Goal: Book appointment/travel/reservation

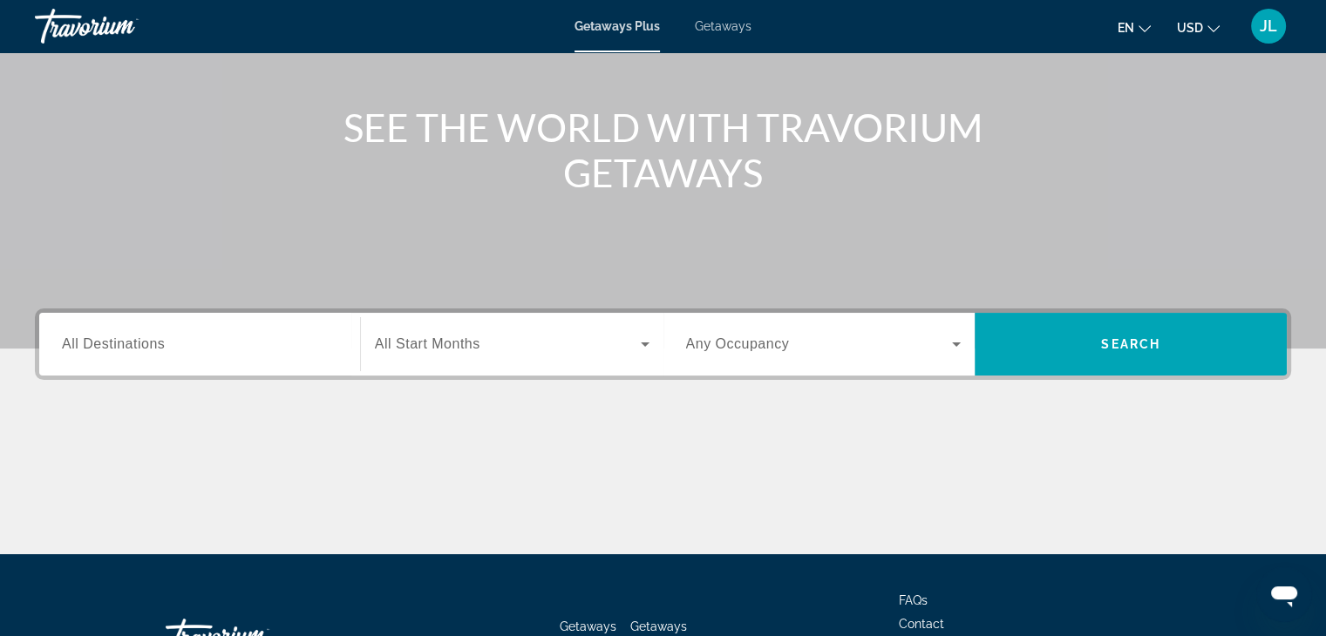
scroll to position [262, 0]
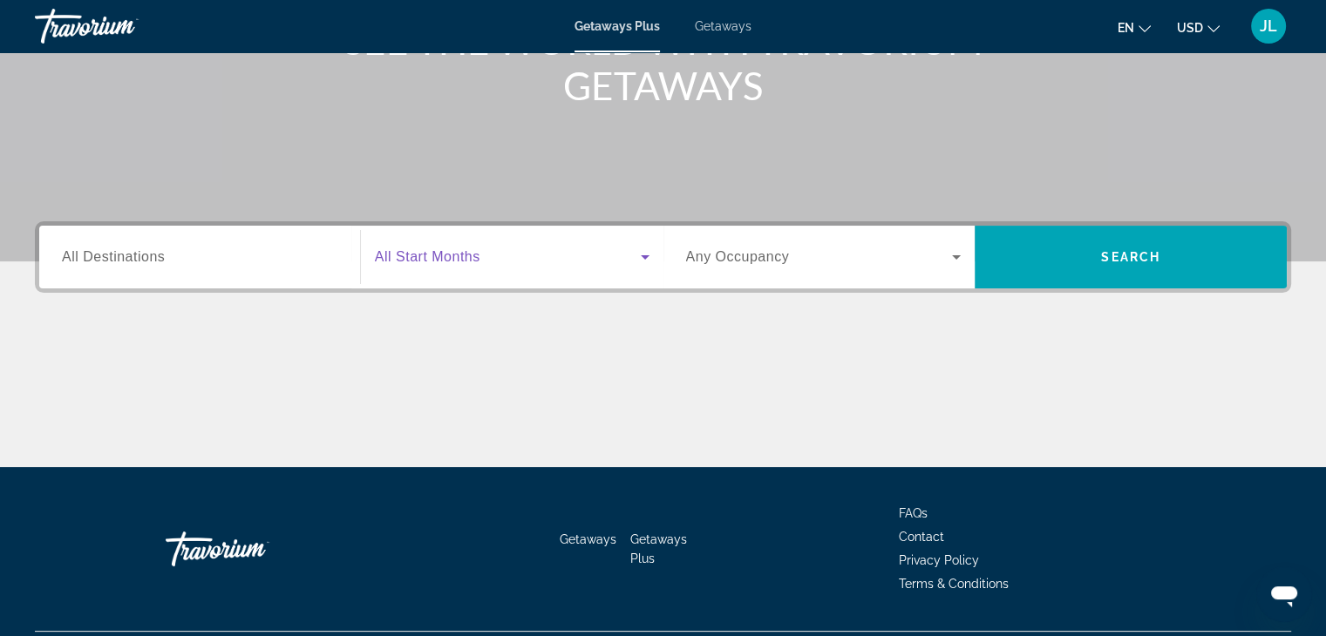
click at [621, 249] on span "Search widget" at bounding box center [508, 257] width 266 height 21
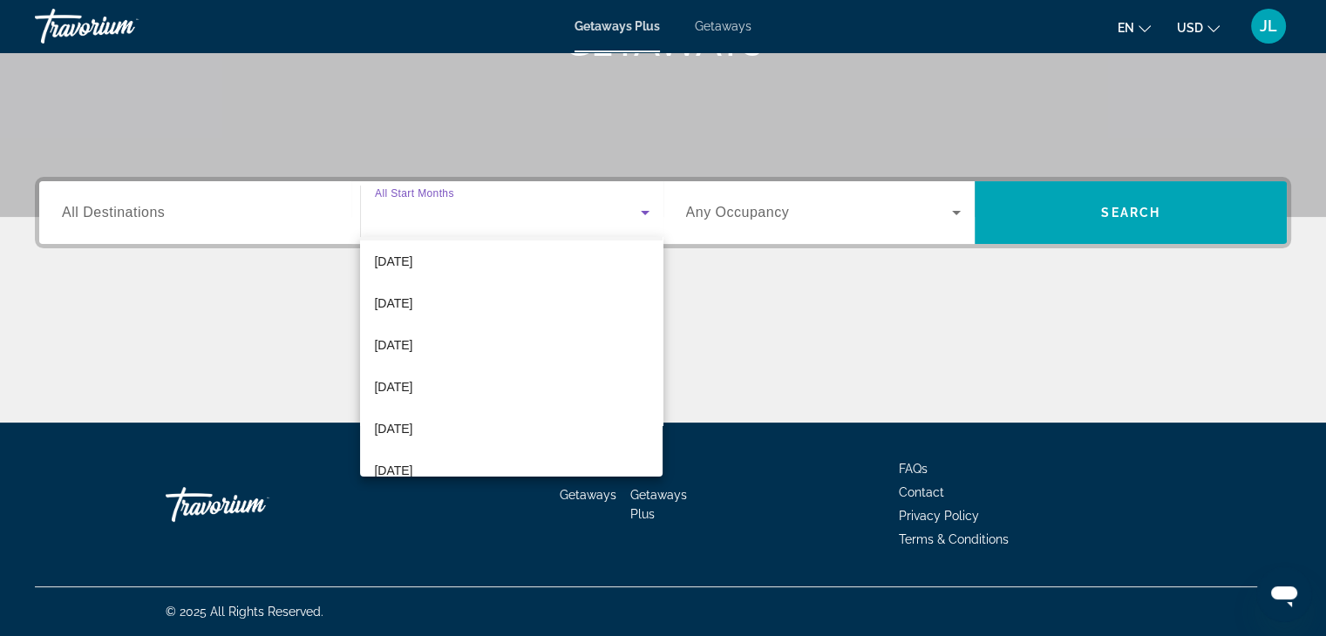
scroll to position [186, 0]
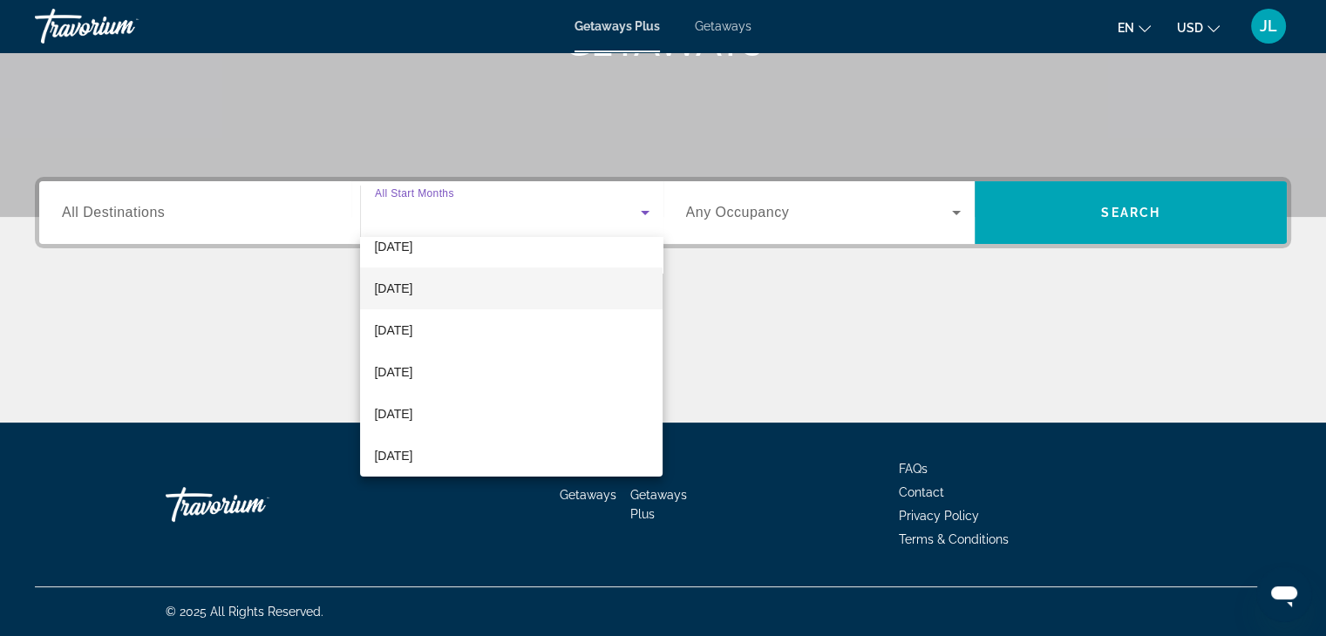
click at [412, 289] on span "[DATE]" at bounding box center [393, 288] width 38 height 21
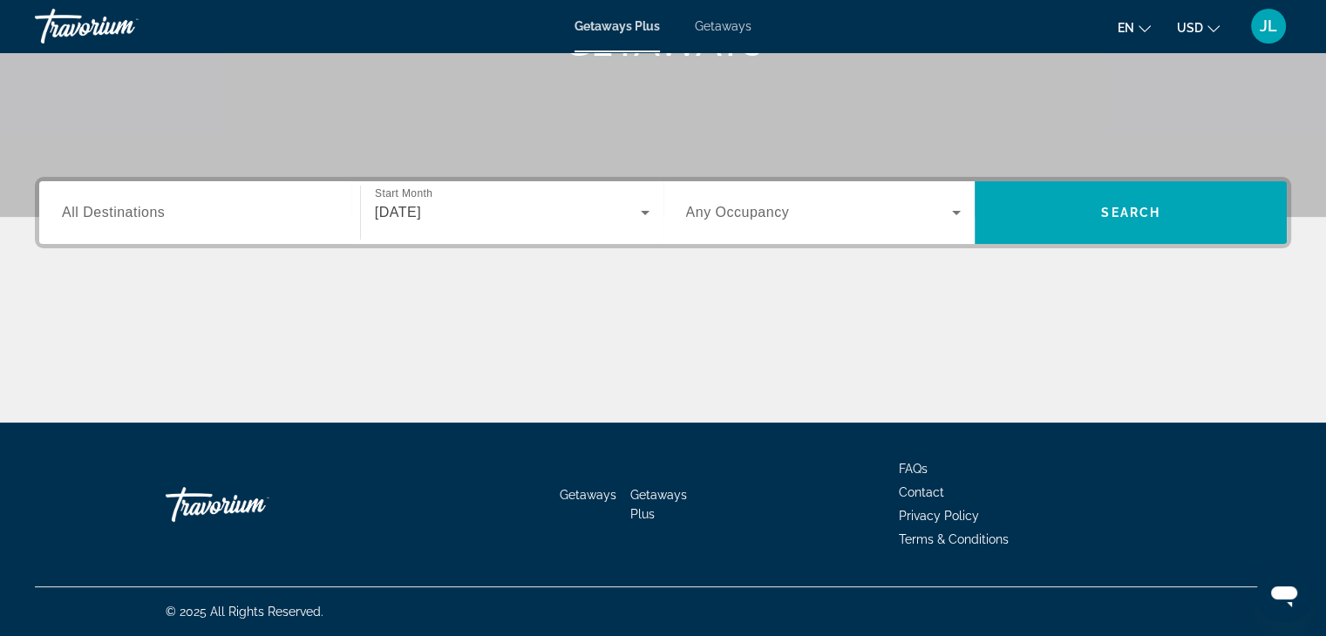
click at [907, 215] on span "Search widget" at bounding box center [819, 212] width 267 height 21
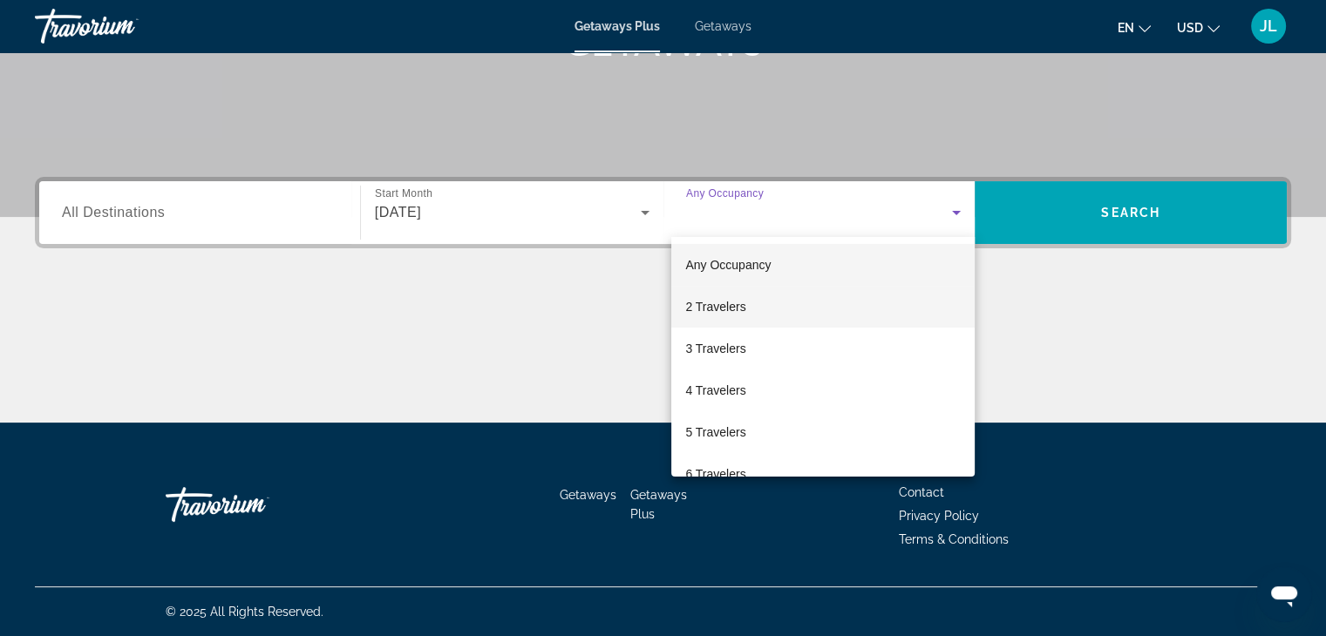
click at [743, 307] on span "2 Travelers" at bounding box center [715, 306] width 60 height 21
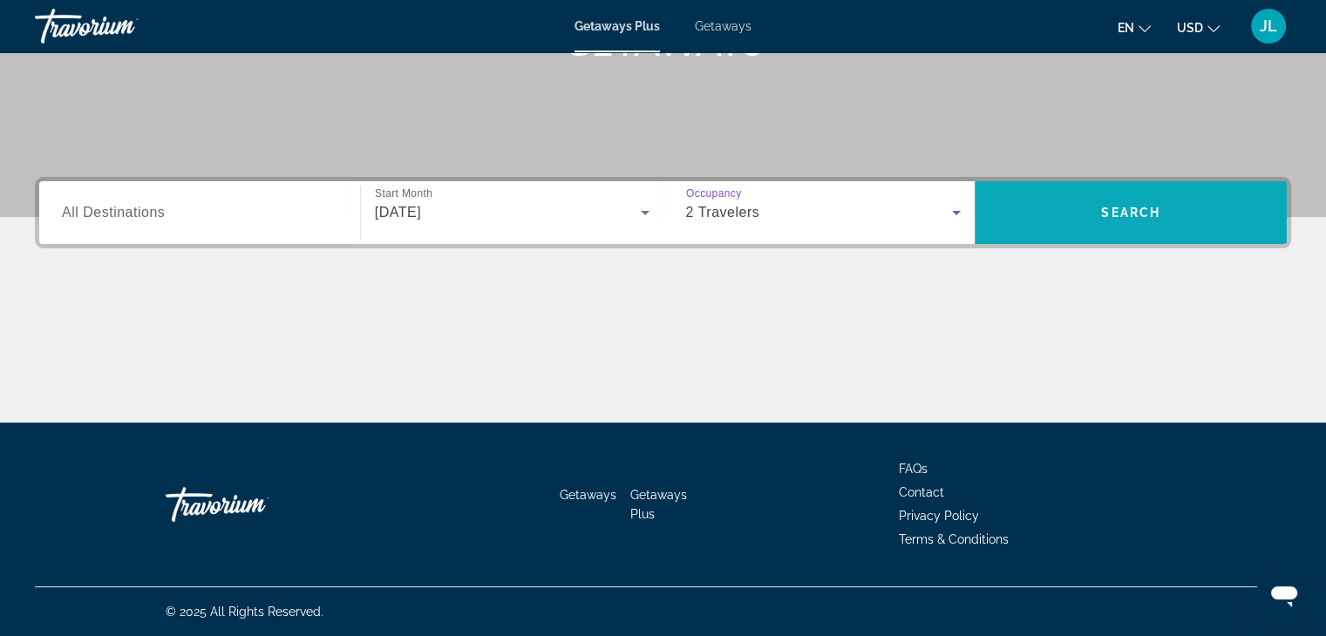
click at [1119, 224] on span "Search widget" at bounding box center [1131, 213] width 312 height 42
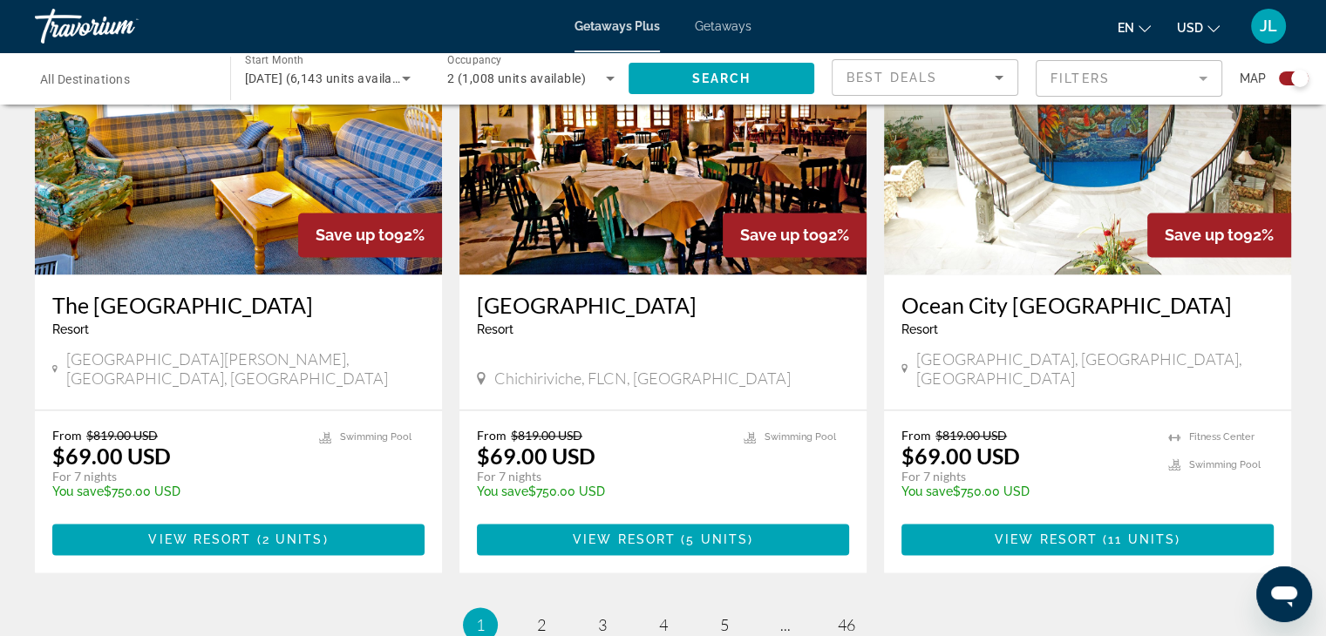
scroll to position [2612, 0]
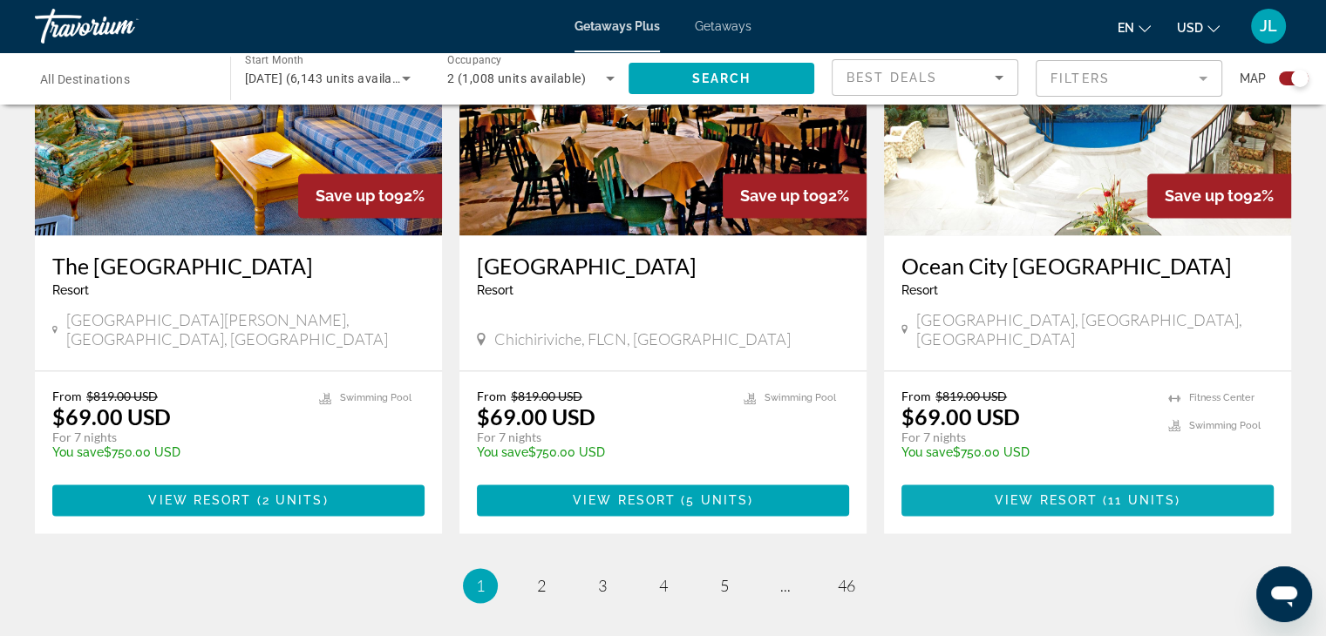
click at [1208, 480] on span "Main content" at bounding box center [1087, 501] width 372 height 42
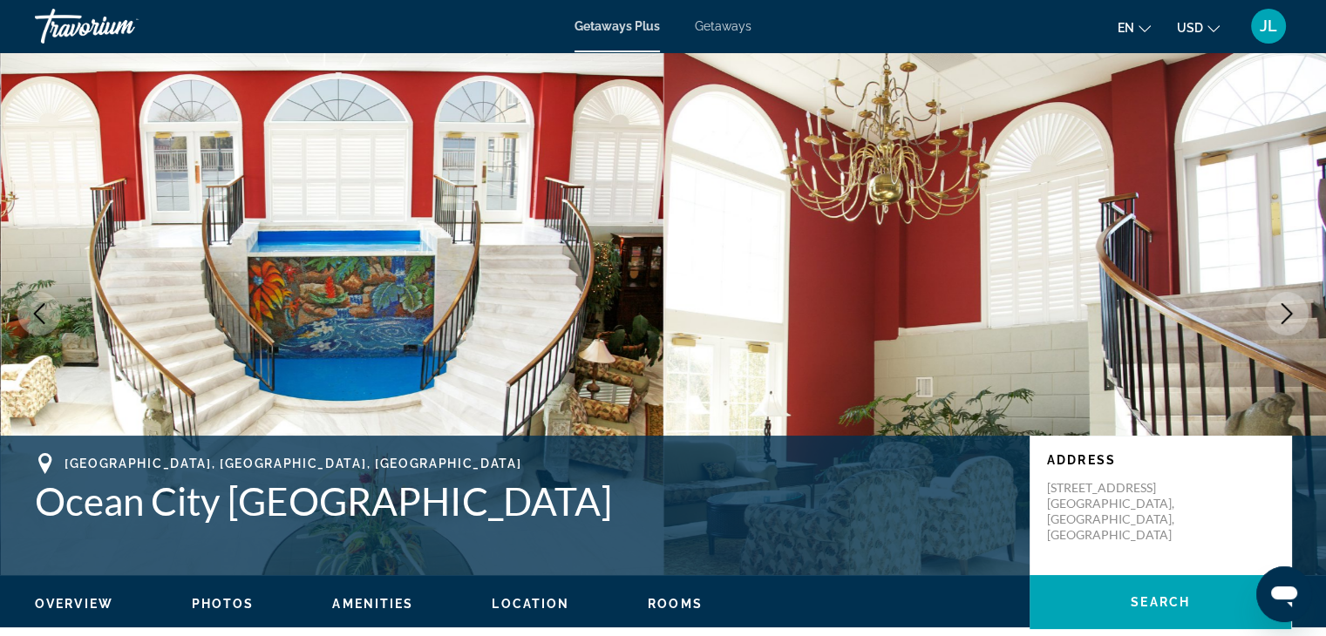
click at [642, 22] on span "Getaways Plus" at bounding box center [617, 26] width 85 height 14
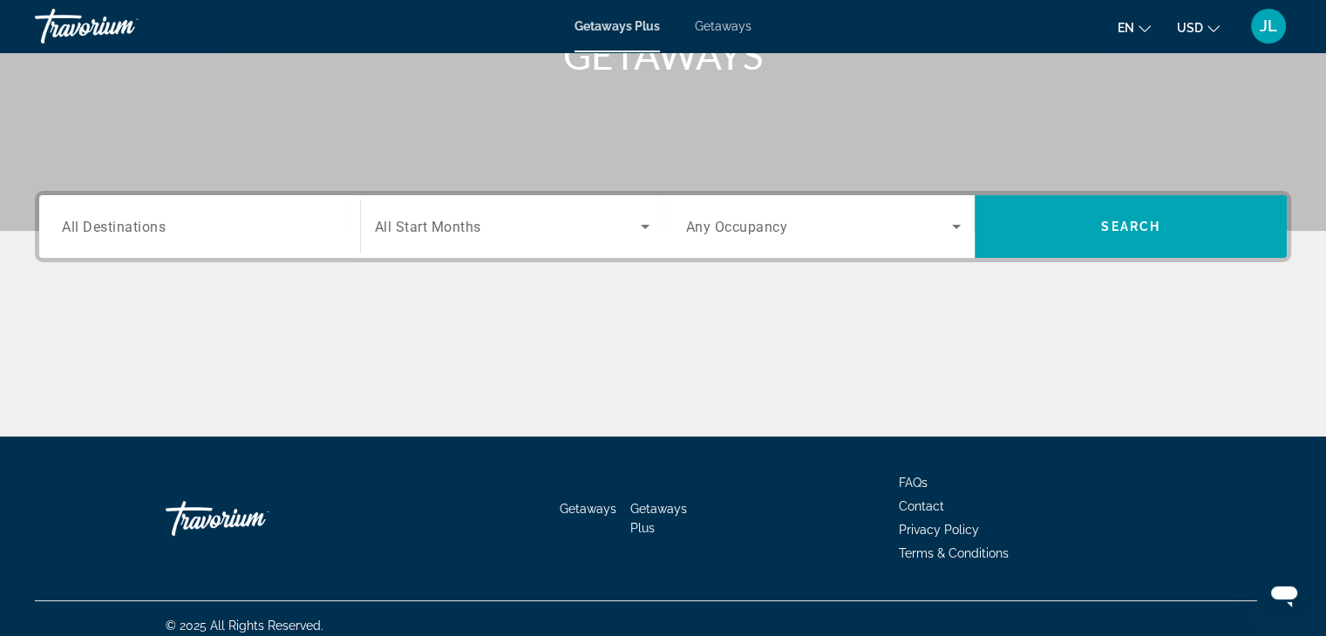
scroll to position [306, 0]
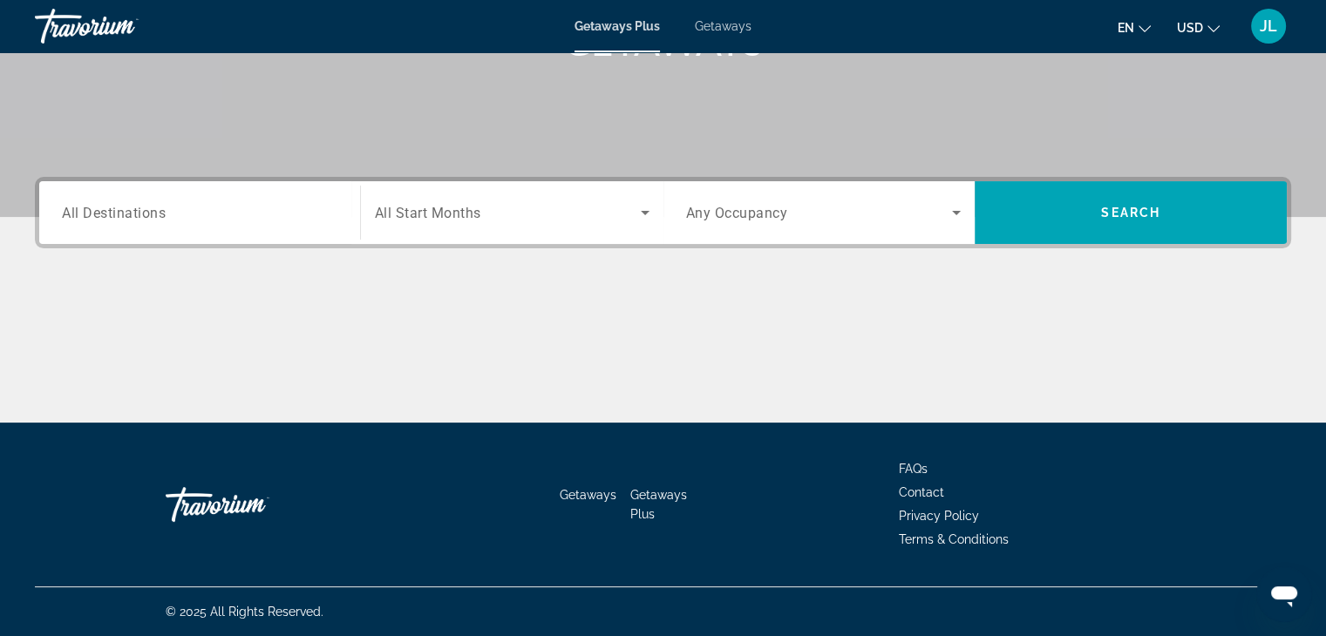
click at [602, 201] on div "Search widget" at bounding box center [512, 212] width 275 height 49
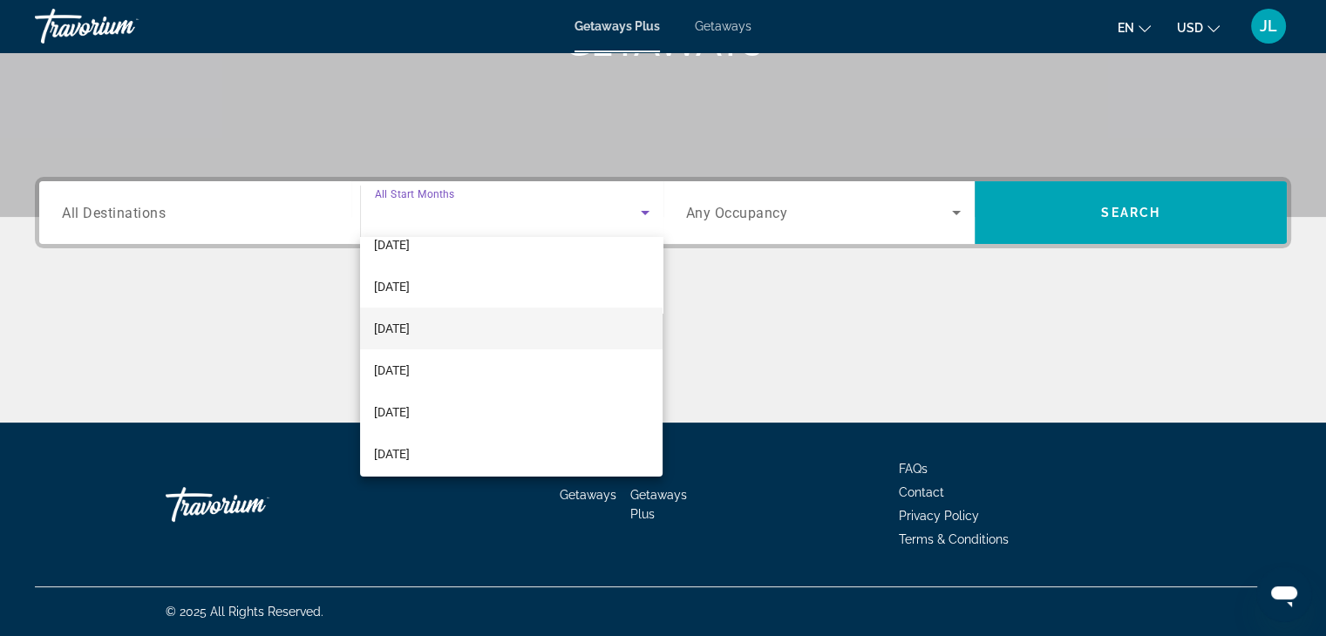
scroll to position [174, 0]
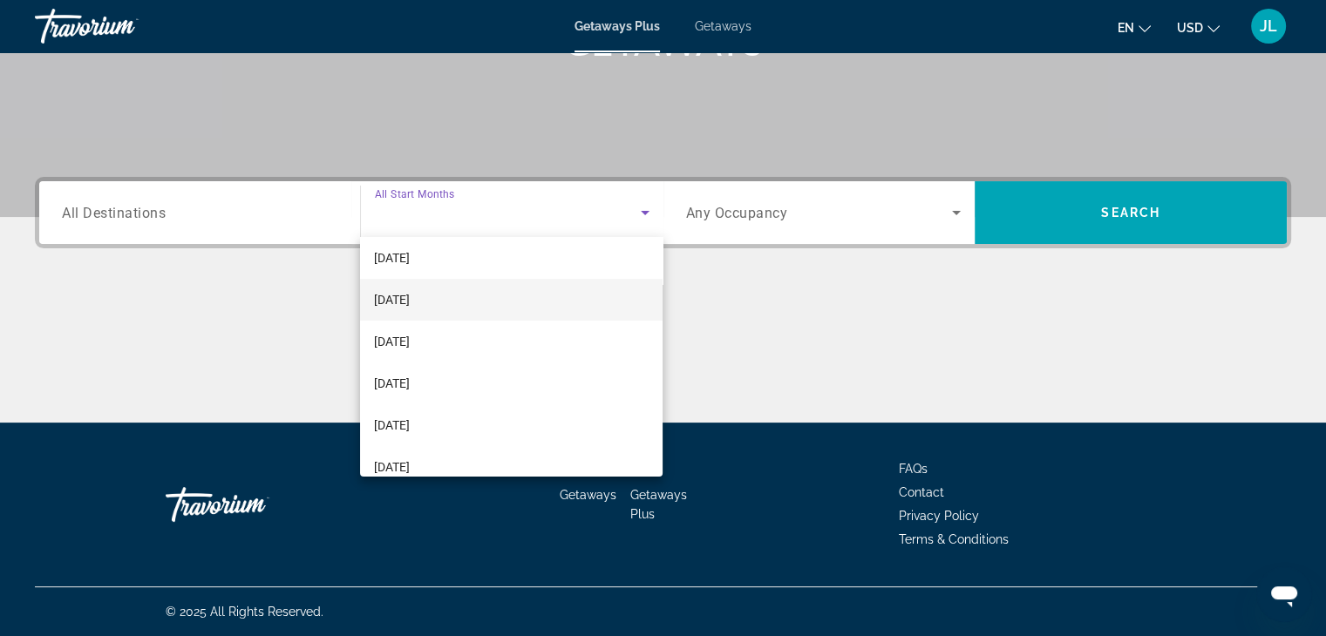
click at [478, 303] on mat-option "[DATE]" at bounding box center [511, 300] width 303 height 42
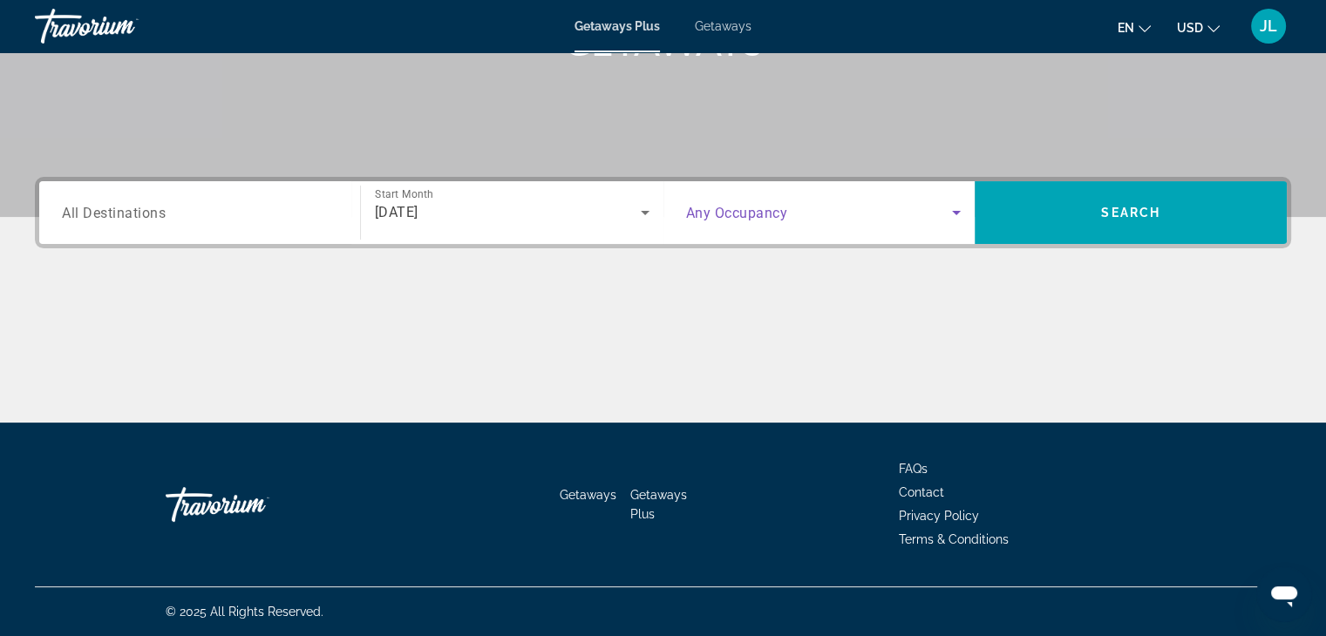
click at [963, 207] on icon "Search widget" at bounding box center [956, 212] width 21 height 21
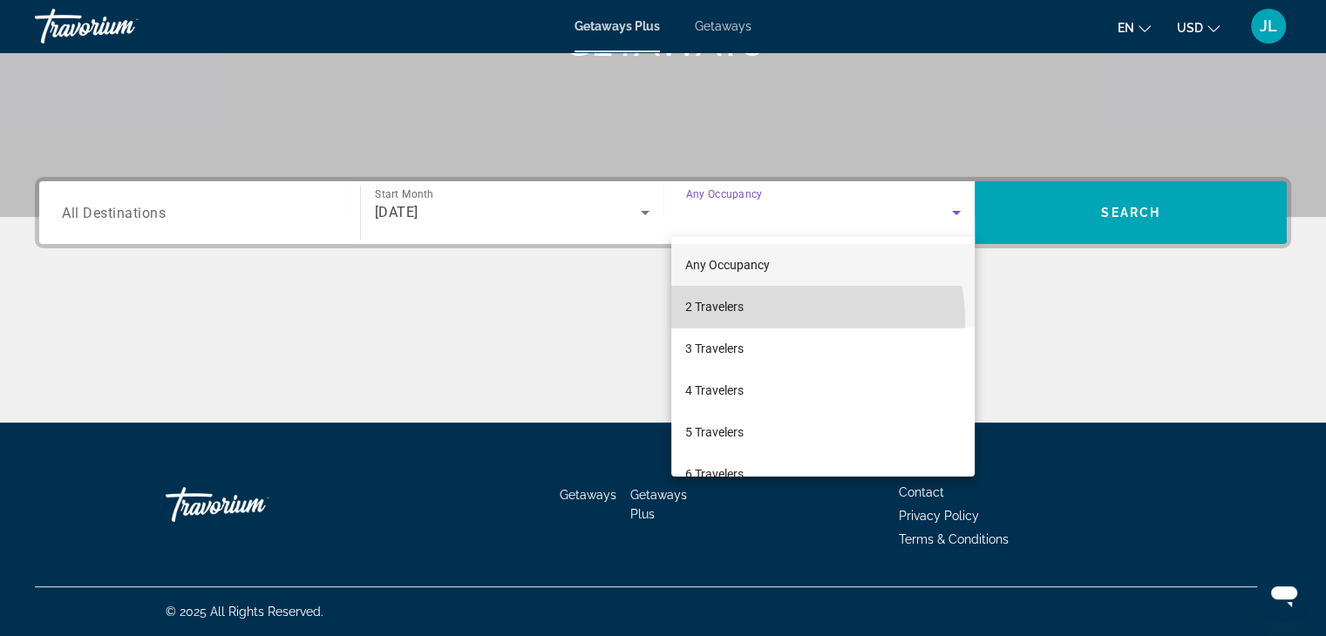
click at [779, 321] on mat-option "2 Travelers" at bounding box center [822, 307] width 303 height 42
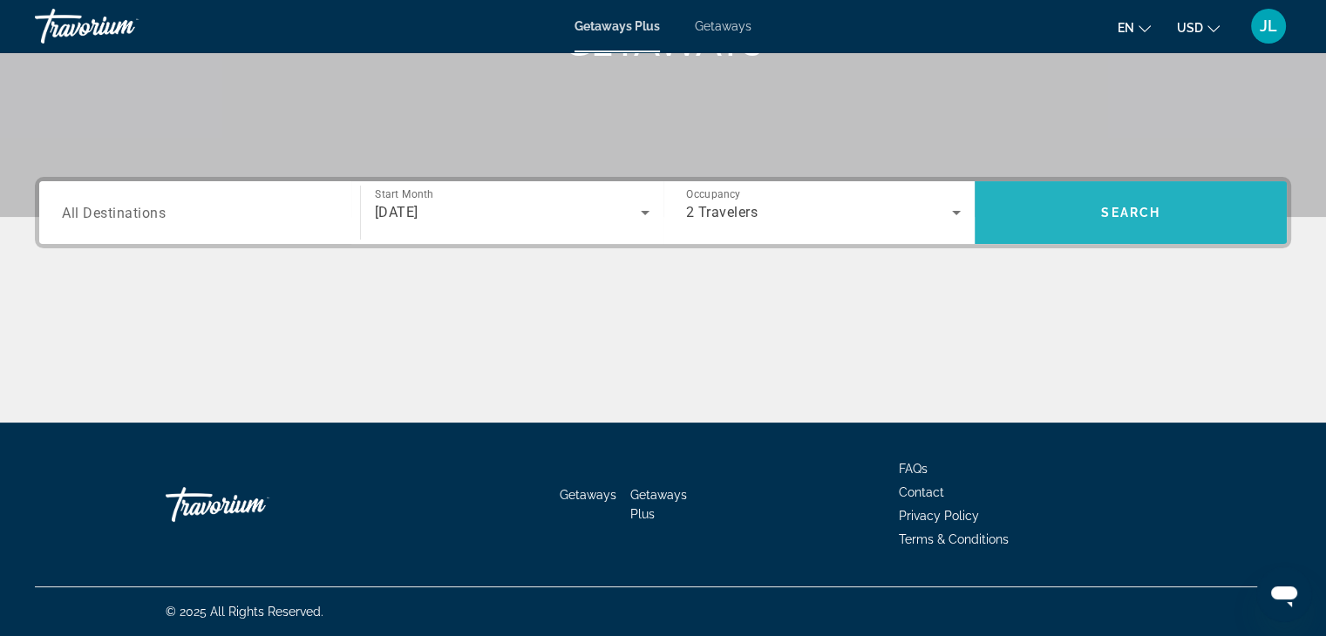
click at [990, 241] on span "Search widget" at bounding box center [1131, 212] width 312 height 63
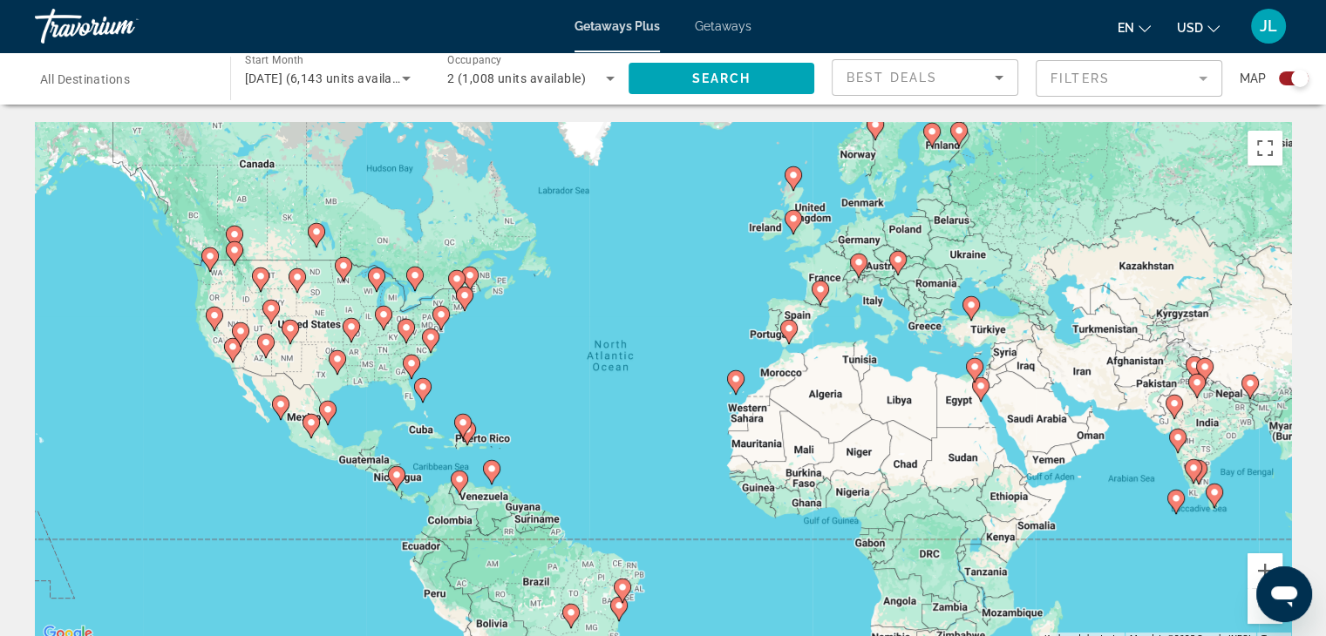
click at [969, 309] on image "Main content" at bounding box center [971, 305] width 10 height 10
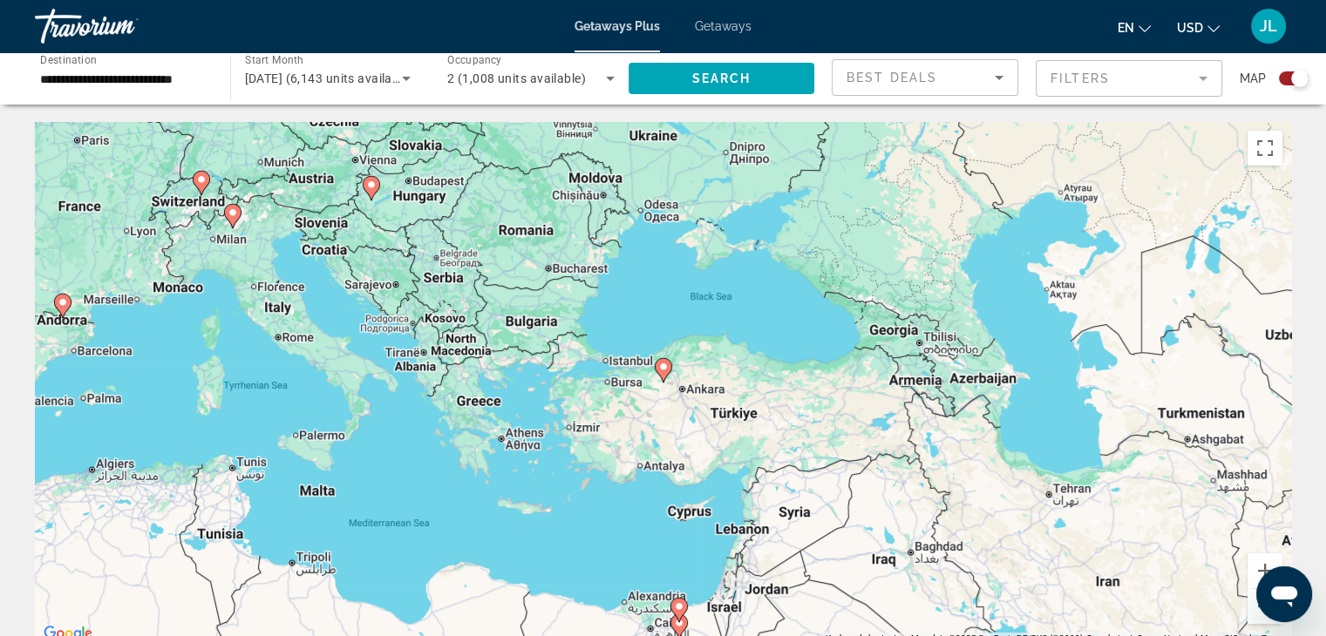
click at [664, 374] on icon "Main content" at bounding box center [663, 370] width 16 height 23
type input "**********"
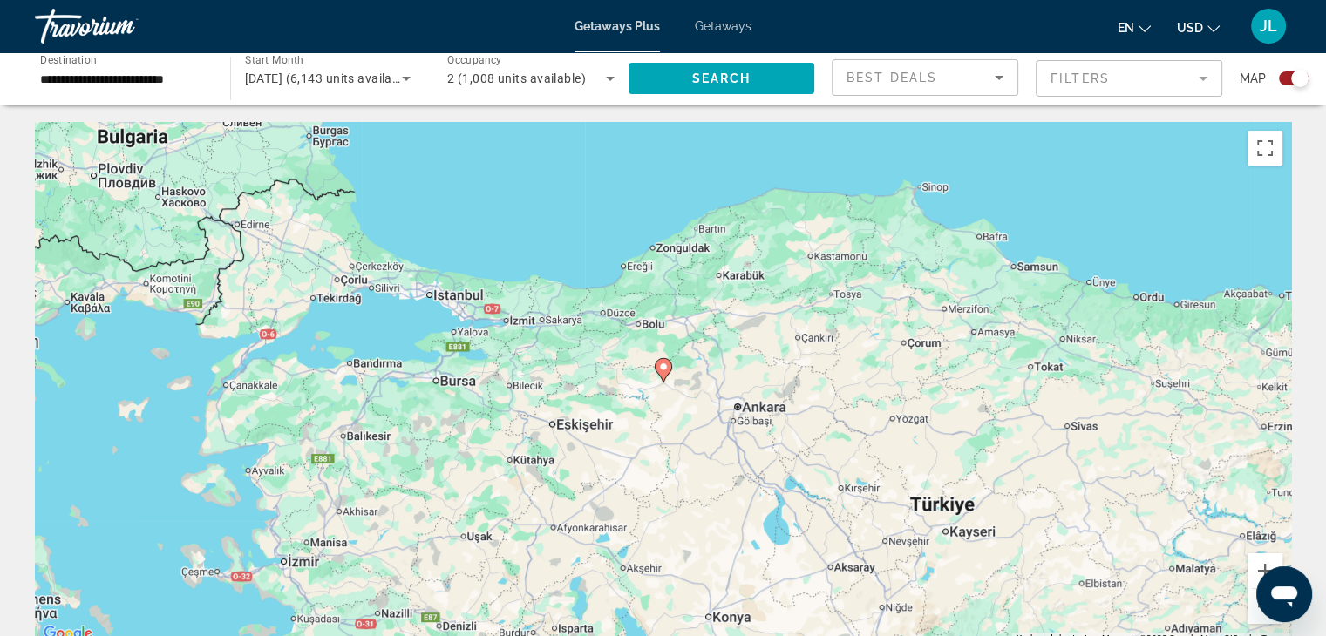
click at [664, 370] on image "Main content" at bounding box center [663, 367] width 10 height 10
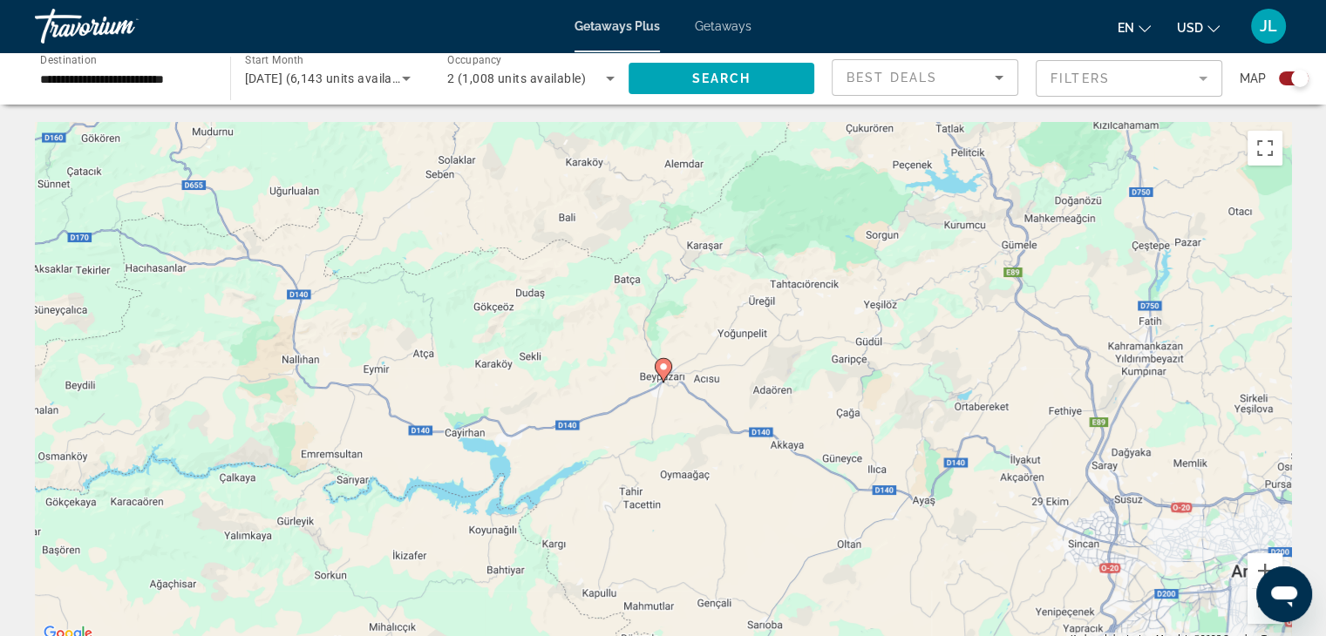
click at [664, 370] on image "Main content" at bounding box center [663, 367] width 10 height 10
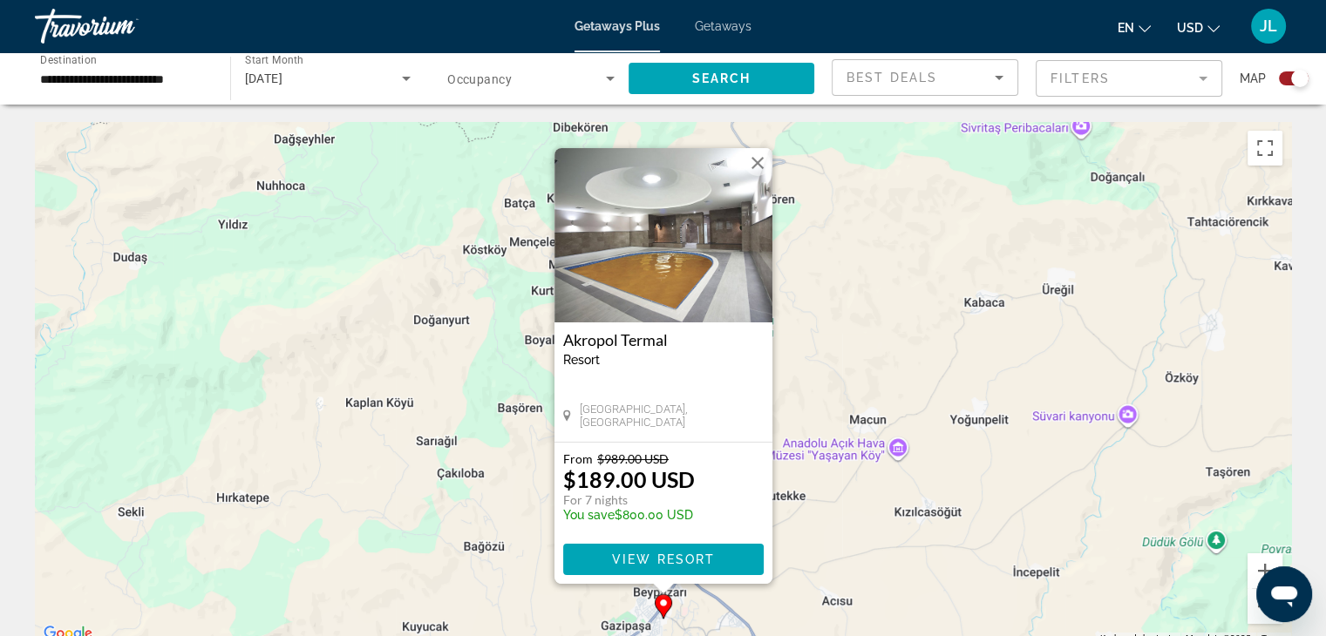
click at [757, 181] on img "Main content" at bounding box center [663, 235] width 218 height 174
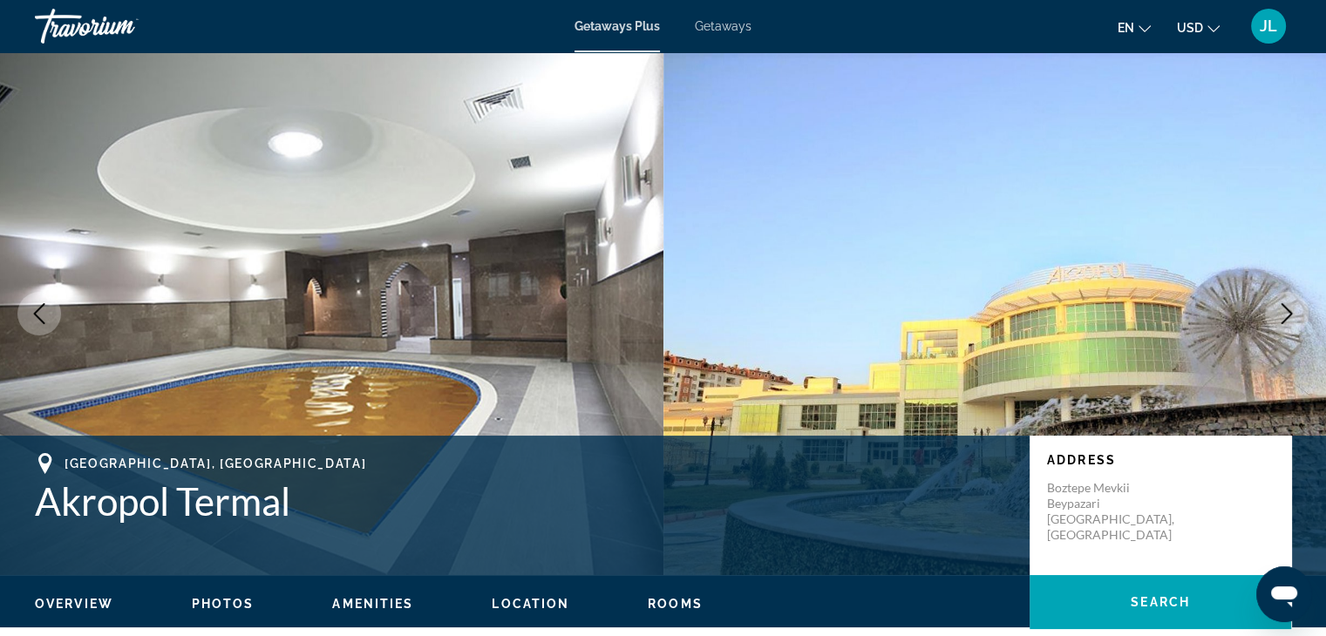
click at [629, 27] on span "Getaways Plus" at bounding box center [617, 26] width 85 height 14
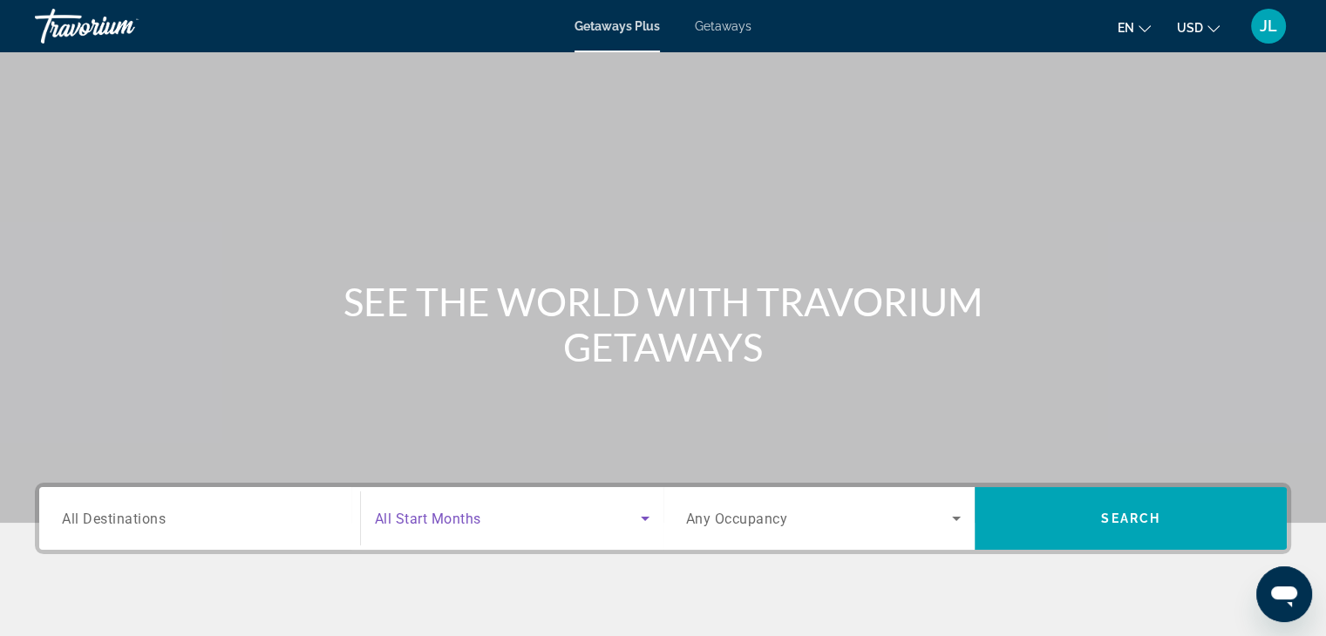
click at [588, 510] on span "Search widget" at bounding box center [508, 518] width 266 height 21
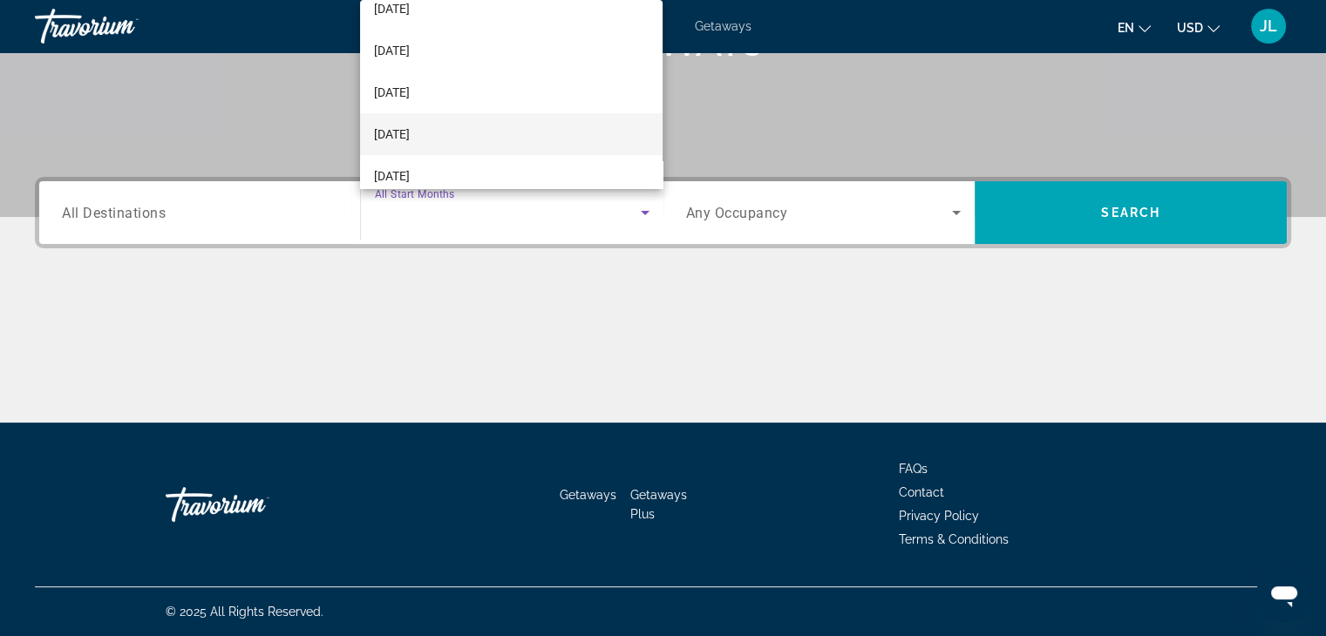
scroll to position [87, 0]
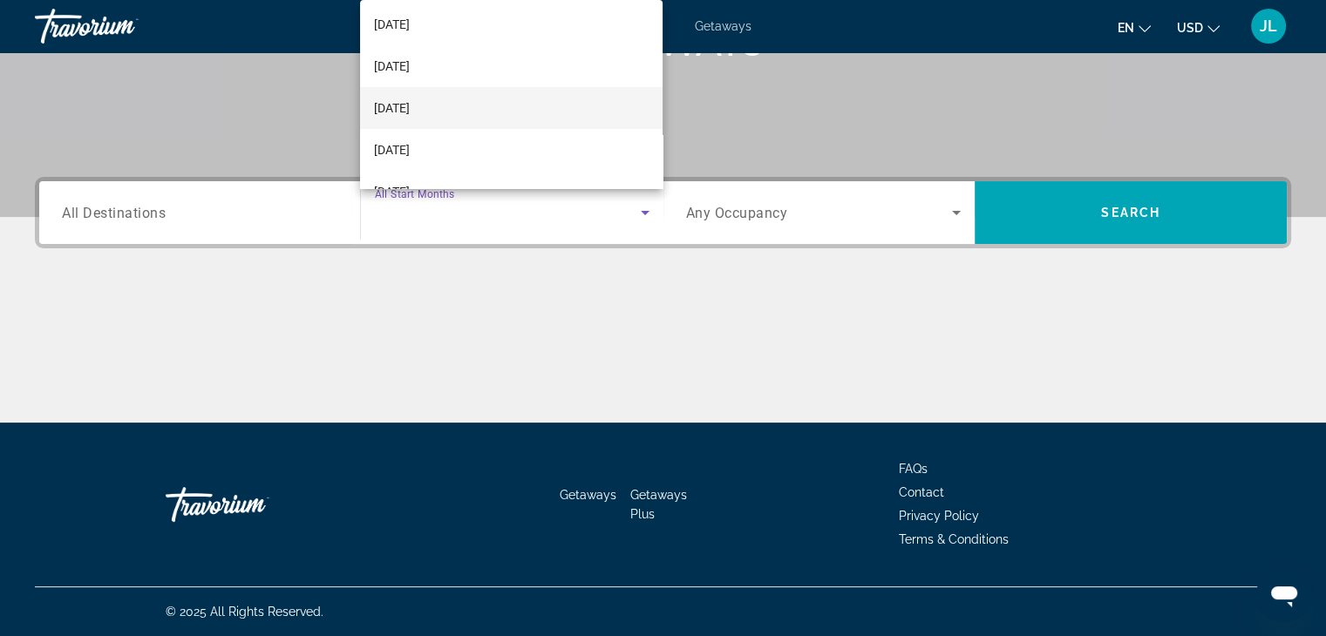
click at [410, 104] on span "[DATE]" at bounding box center [392, 108] width 36 height 21
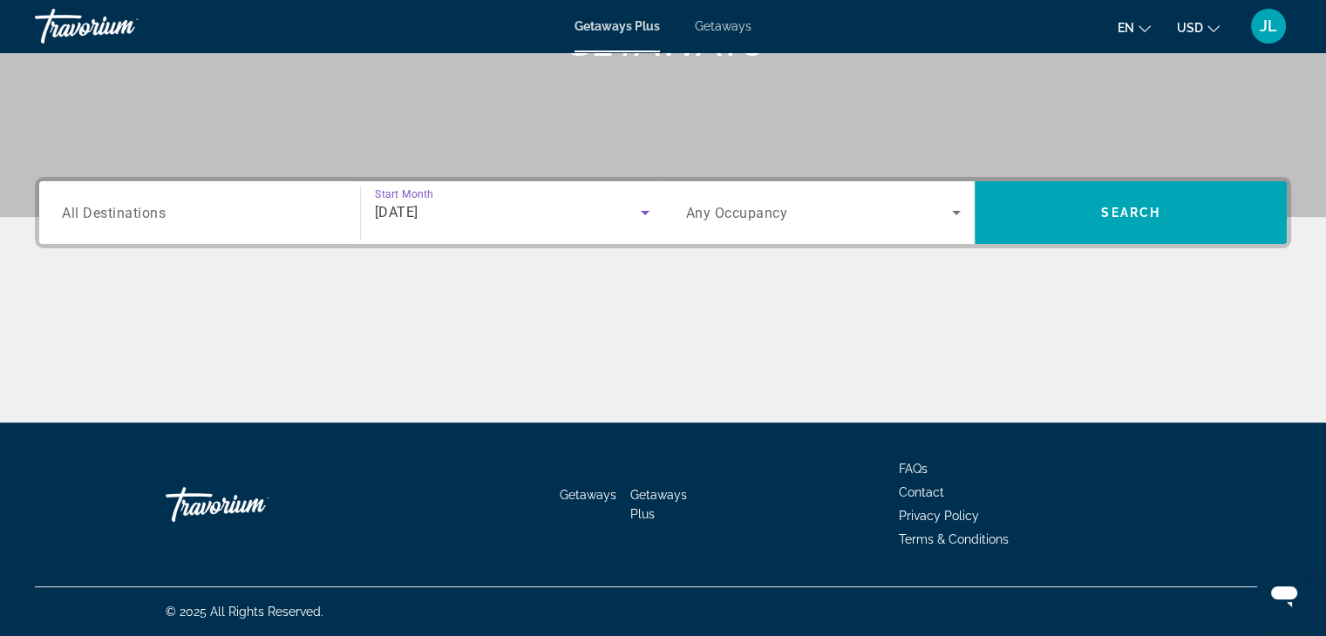
click at [805, 208] on span "Search widget" at bounding box center [819, 212] width 267 height 21
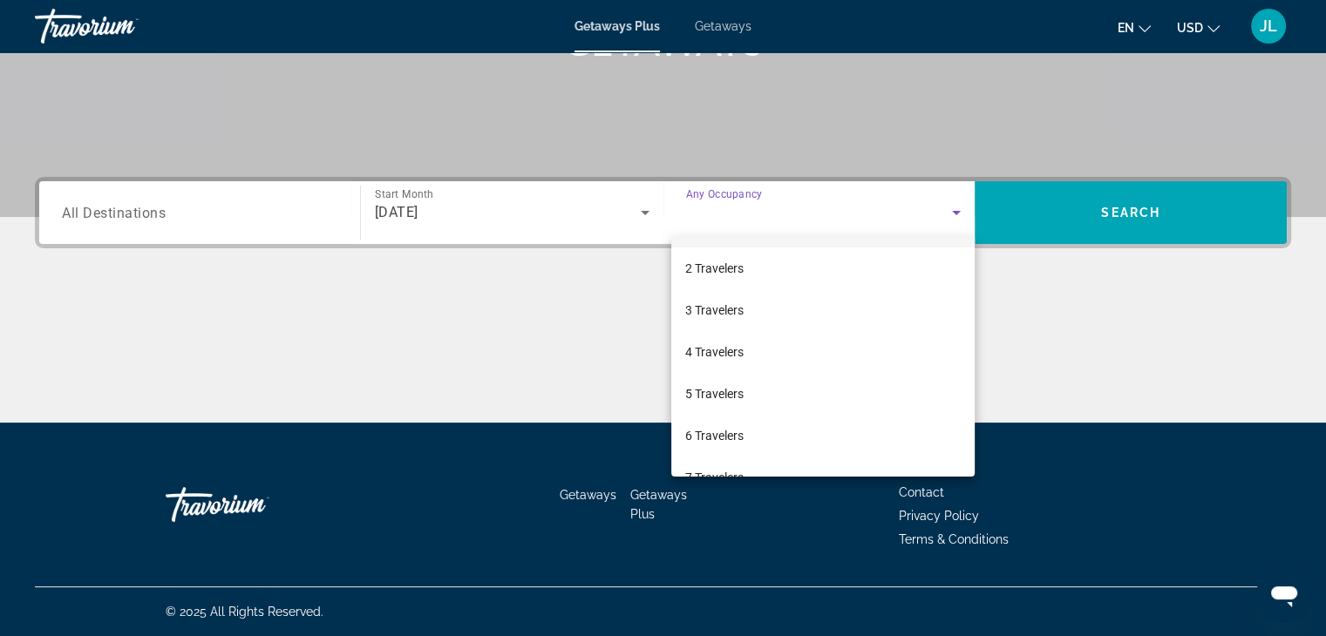
scroll to position [40, 0]
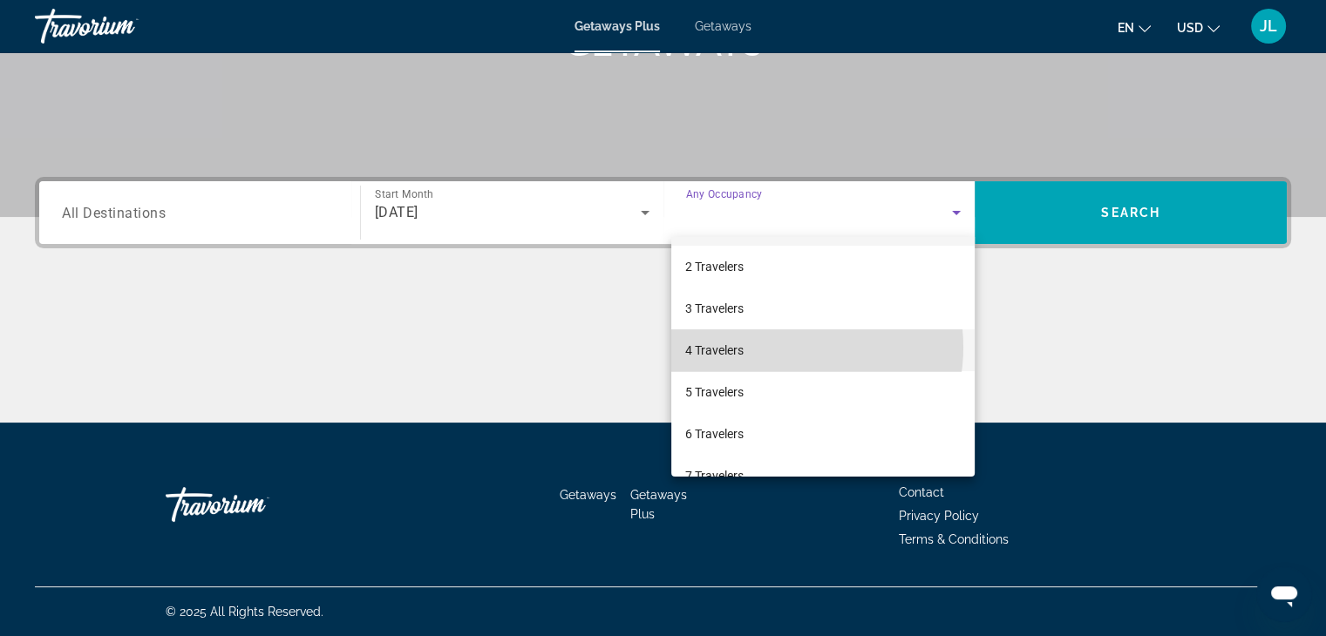
click at [782, 347] on mat-option "4 Travelers" at bounding box center [822, 351] width 303 height 42
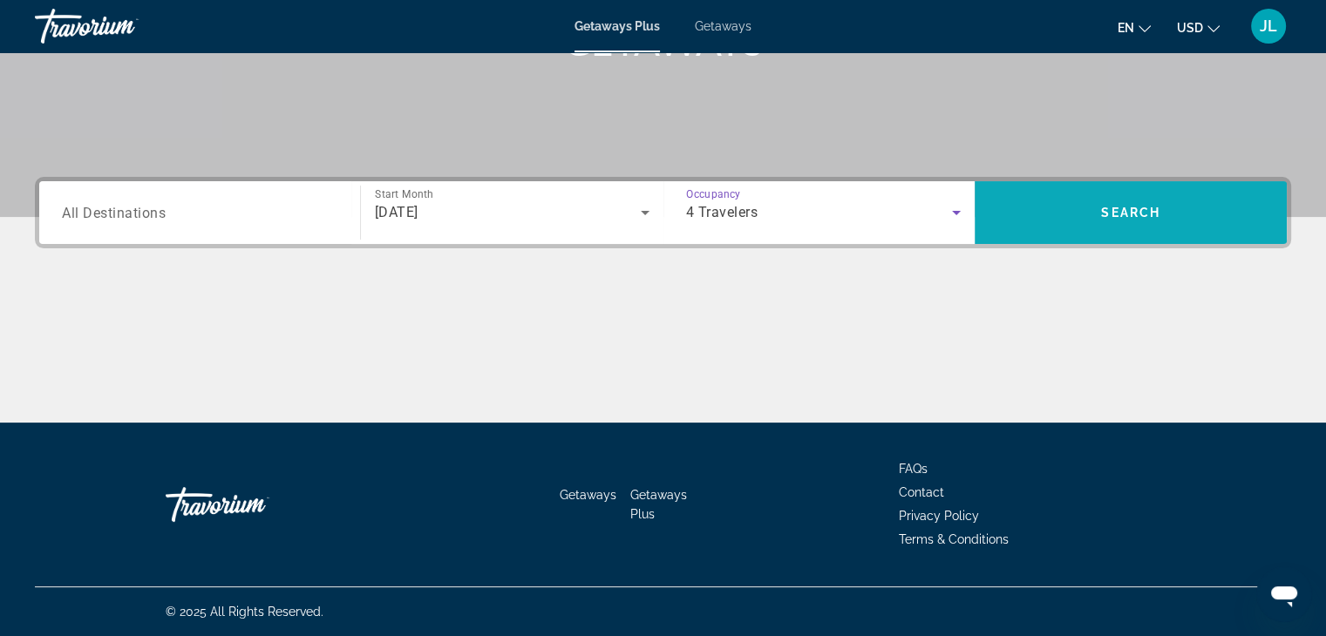
click at [1123, 221] on span "Search widget" at bounding box center [1131, 213] width 312 height 42
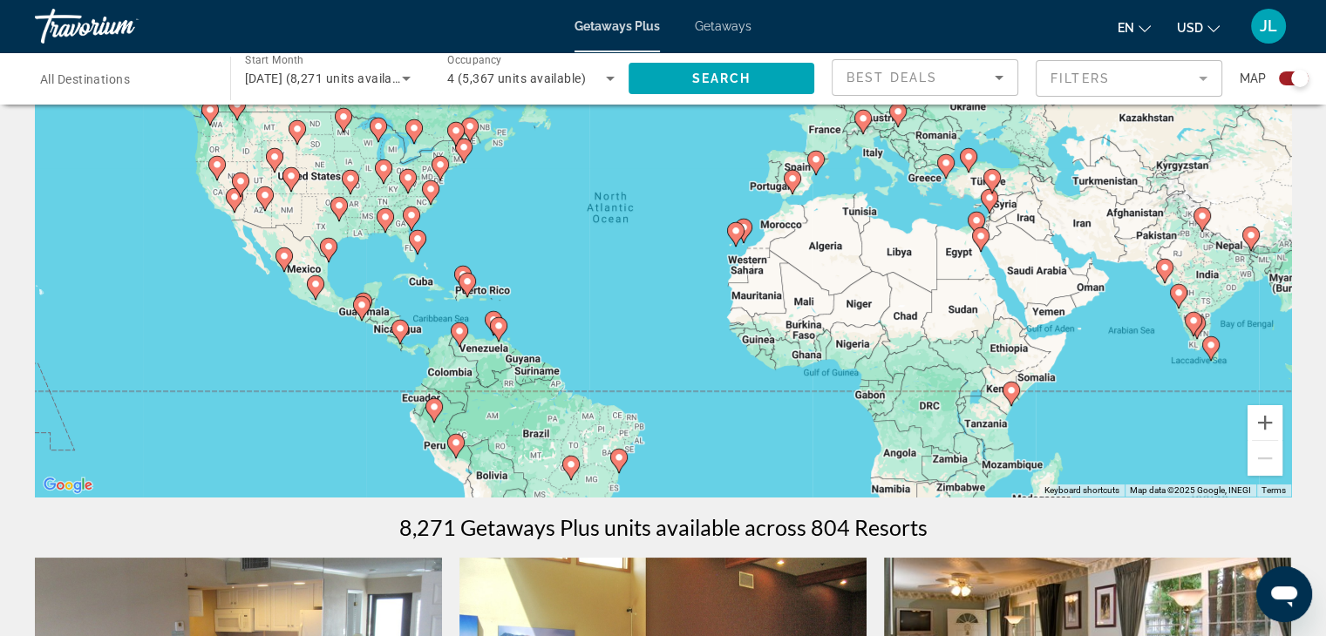
scroll to position [174, 0]
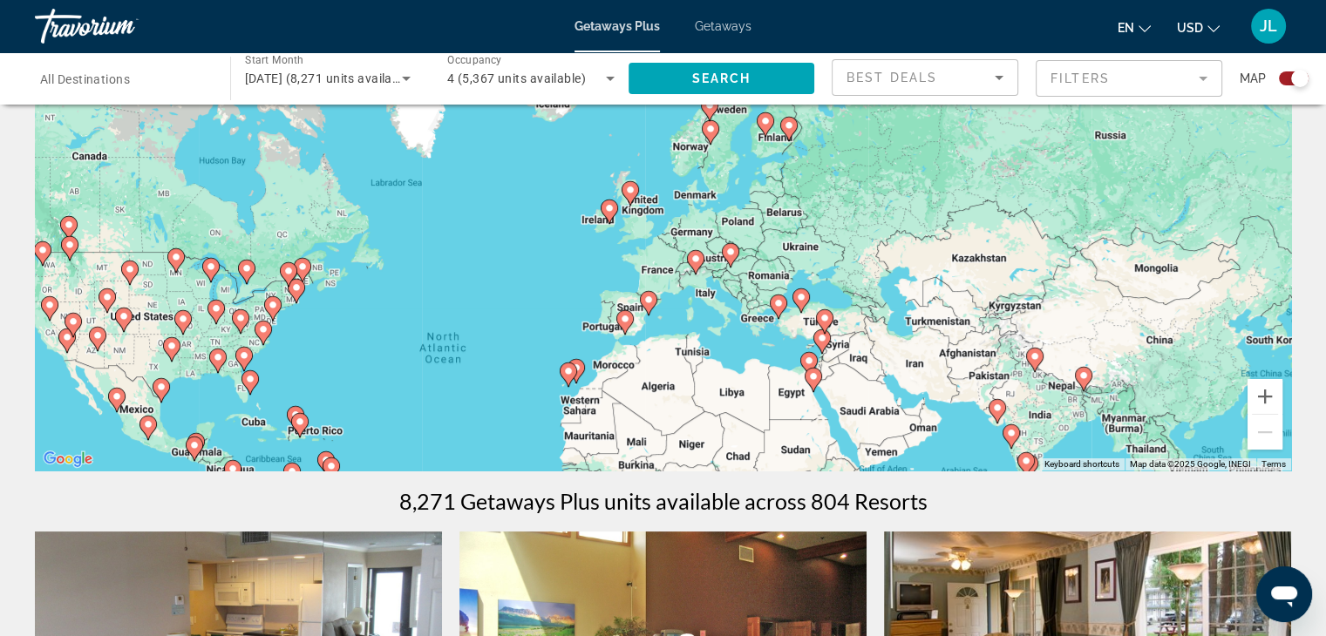
drag, startPoint x: 1071, startPoint y: 221, endPoint x: 882, endPoint y: 404, distance: 262.0
click at [883, 405] on div "To activate drag with keyboard, press Alt + Enter. Once in keyboard drag state,…" at bounding box center [663, 209] width 1256 height 523
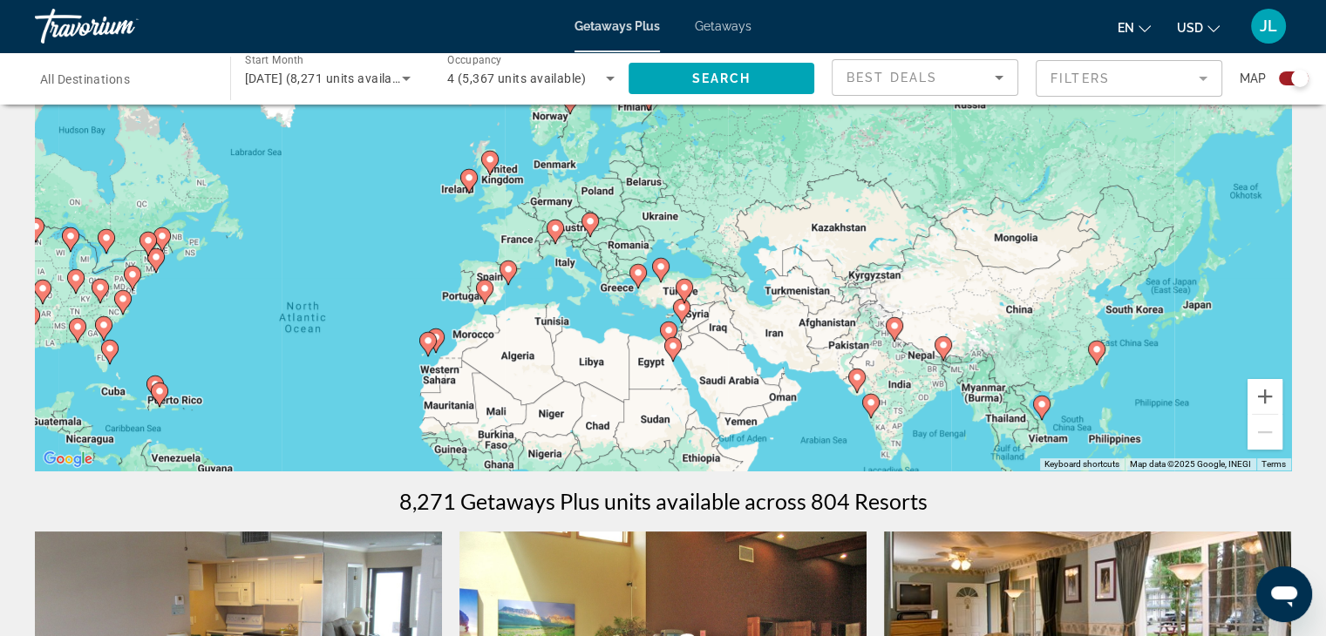
drag, startPoint x: 929, startPoint y: 175, endPoint x: 806, endPoint y: 112, distance: 138.0
click at [809, 114] on div "To activate drag with keyboard, press Alt + Enter. Once in keyboard drag state,…" at bounding box center [663, 209] width 1256 height 523
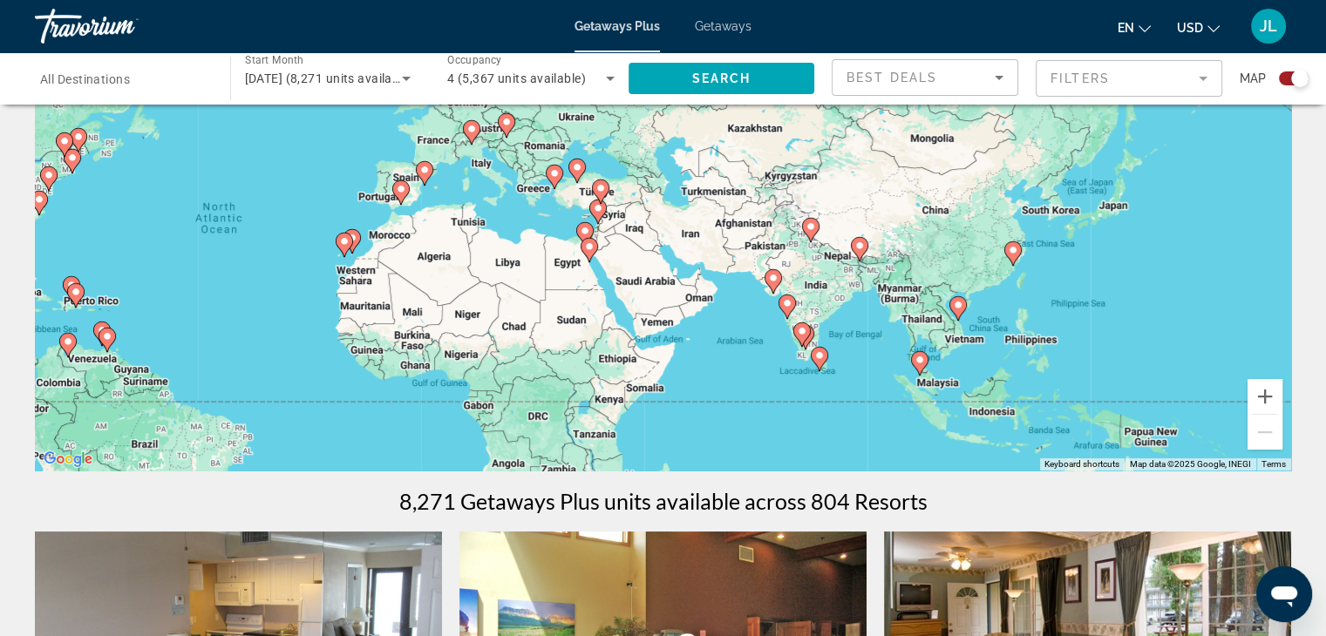
drag, startPoint x: 921, startPoint y: 221, endPoint x: 844, endPoint y: 148, distance: 105.5
click at [844, 148] on div "To activate drag with keyboard, press Alt + Enter. Once in keyboard drag state,…" at bounding box center [663, 209] width 1256 height 523
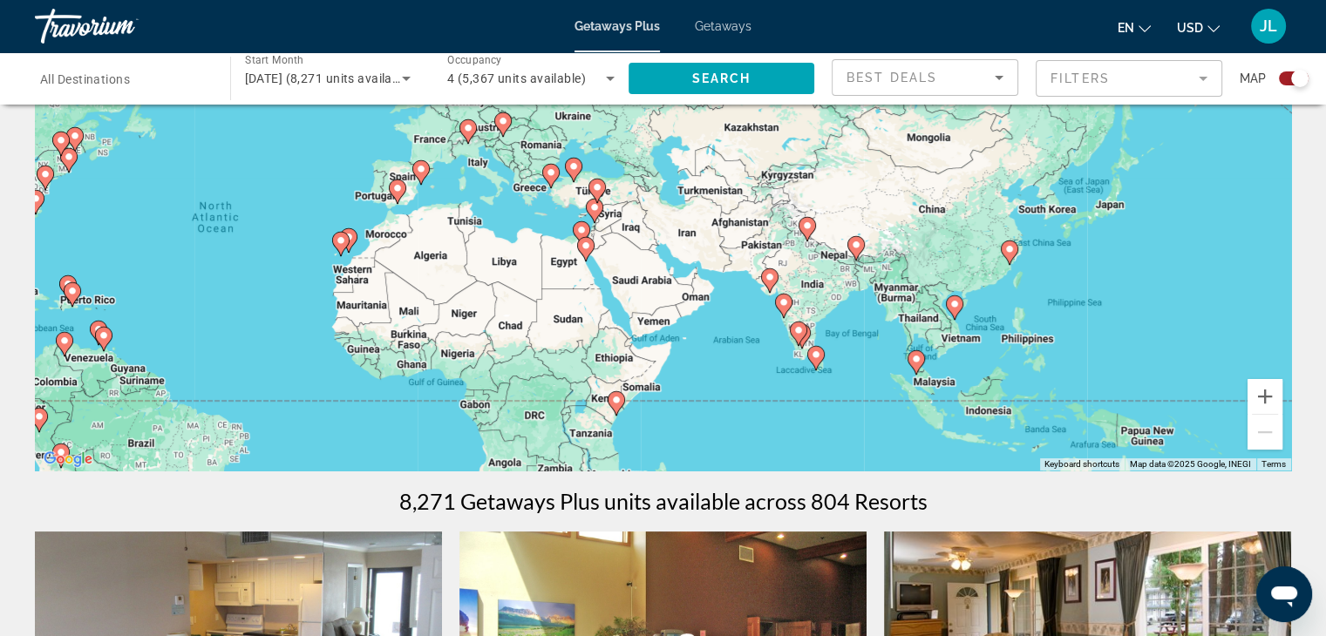
click at [957, 310] on icon "Main content" at bounding box center [954, 307] width 16 height 23
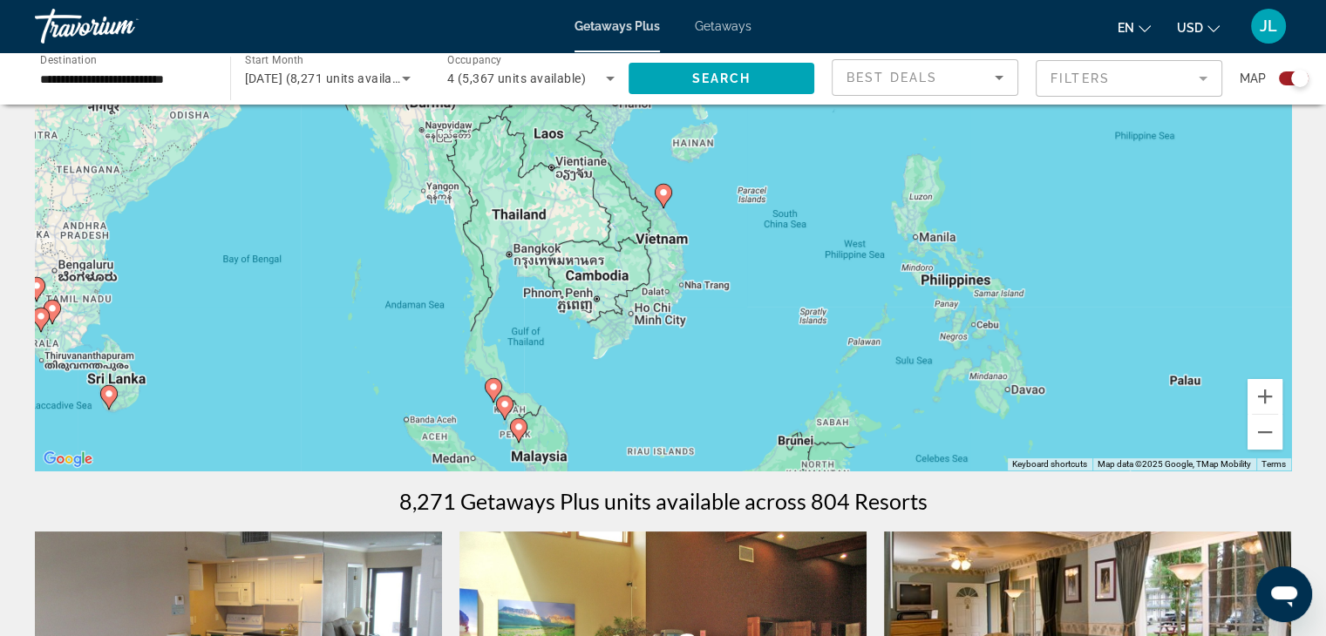
click at [663, 201] on icon "Main content" at bounding box center [663, 196] width 16 height 23
type input "**********"
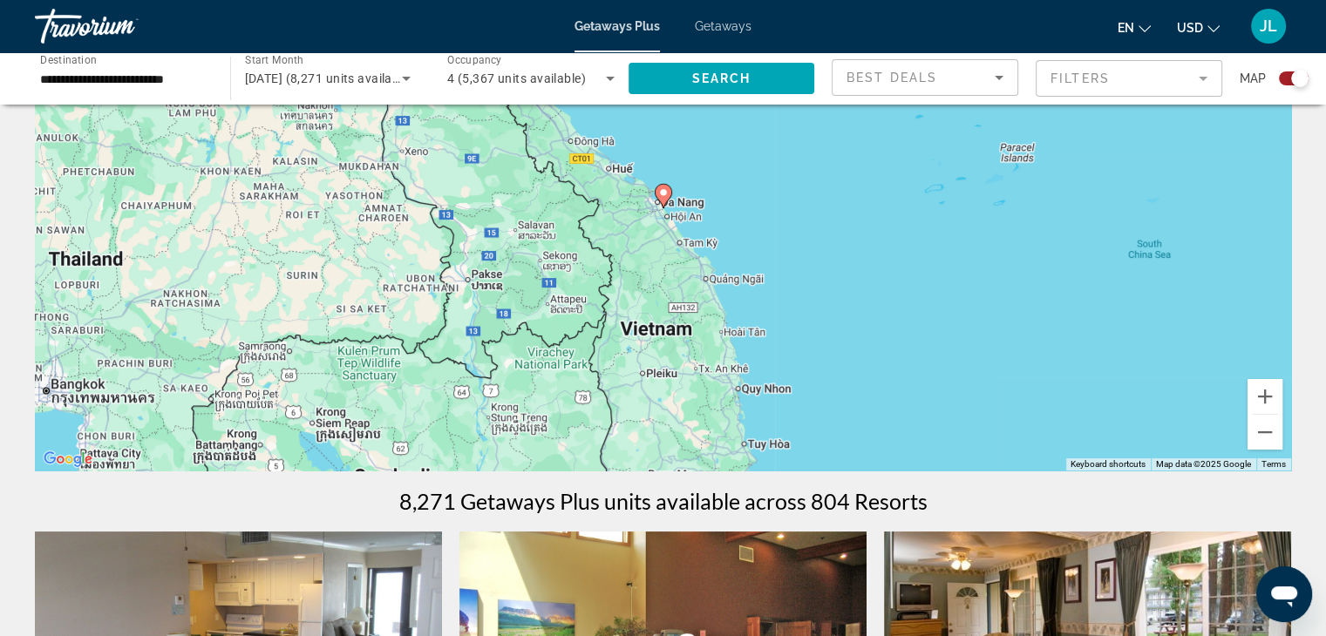
click at [665, 194] on image "Main content" at bounding box center [663, 192] width 10 height 10
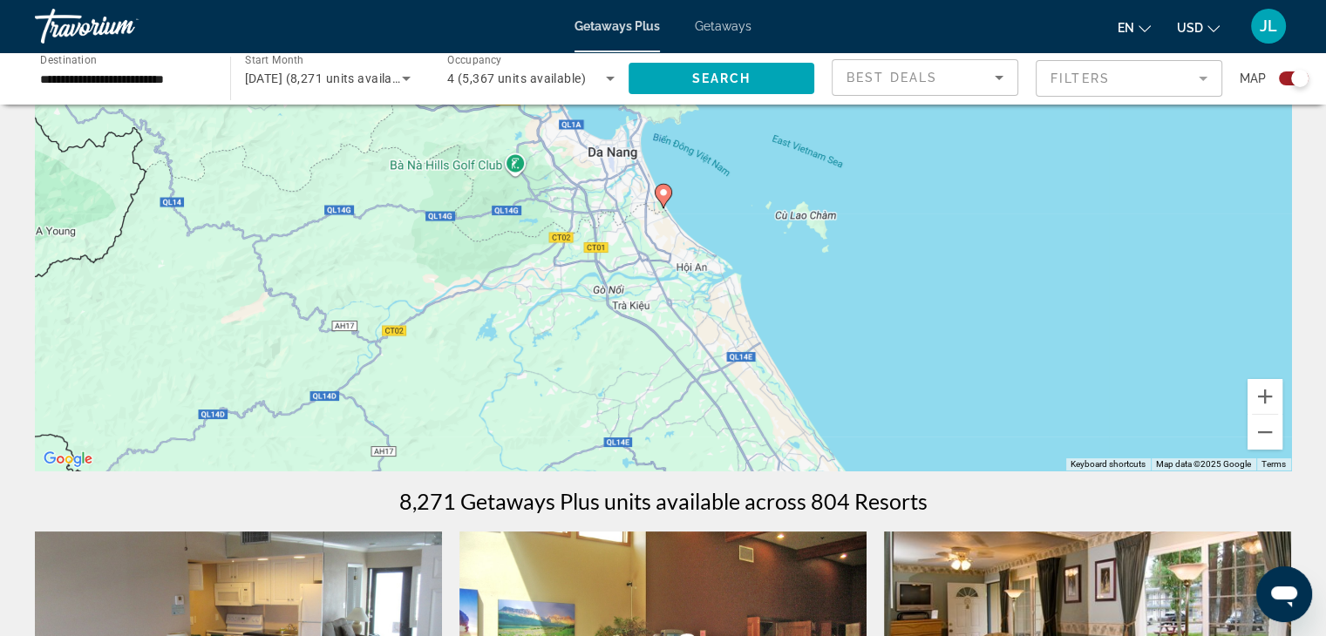
click at [665, 194] on image "Main content" at bounding box center [663, 192] width 10 height 10
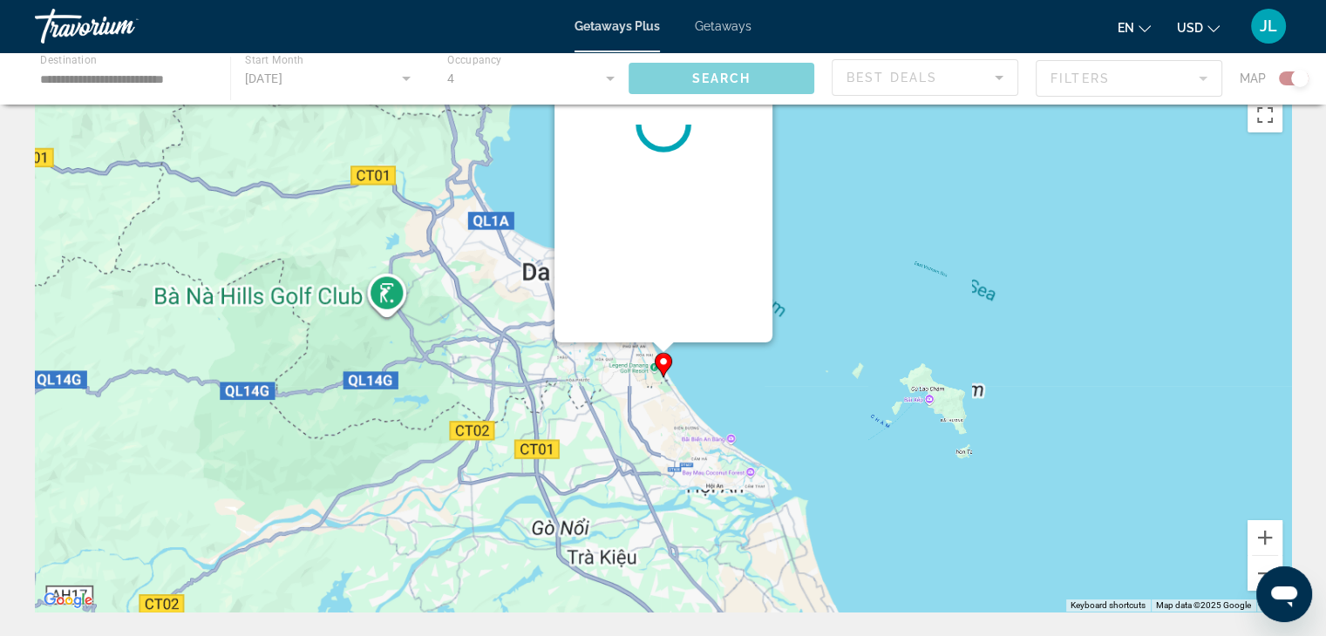
scroll to position [0, 0]
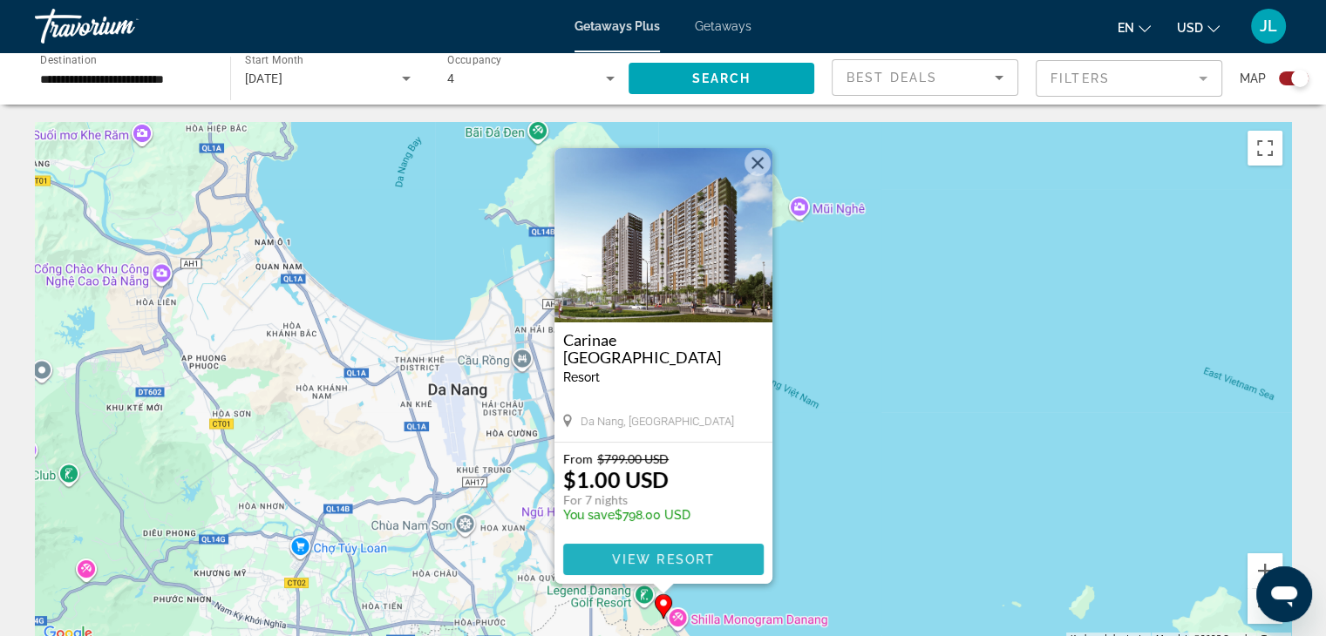
click at [680, 554] on span "View Resort" at bounding box center [662, 560] width 103 height 14
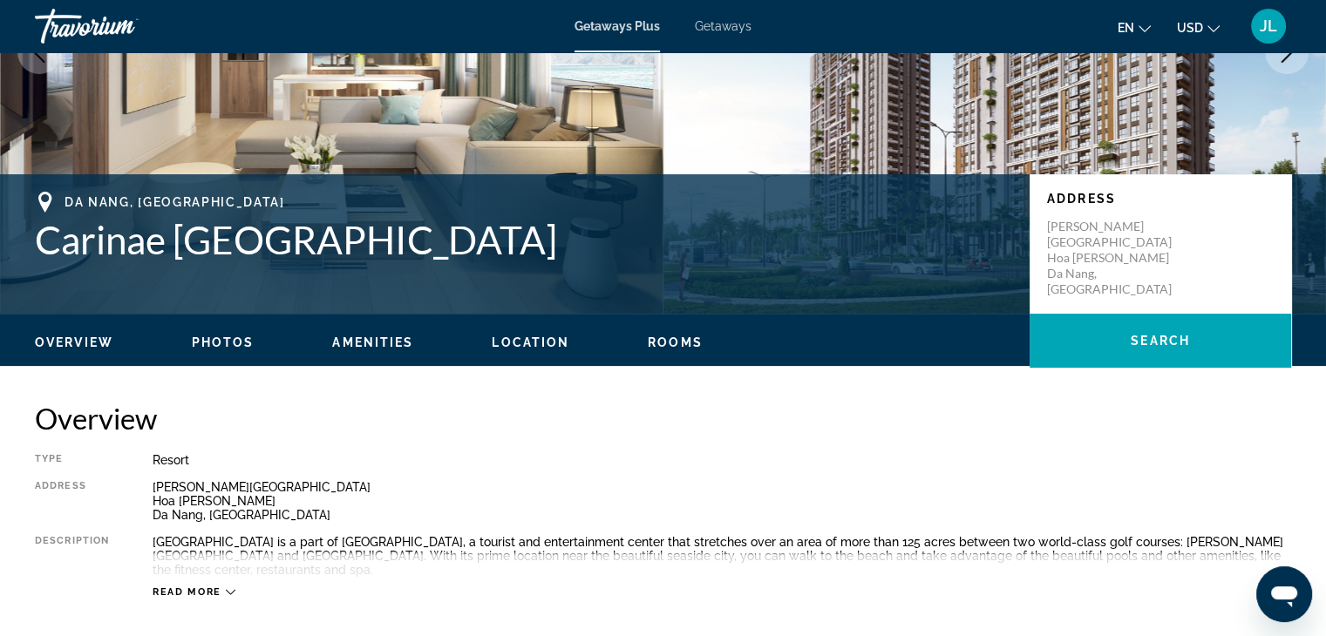
scroll to position [349, 0]
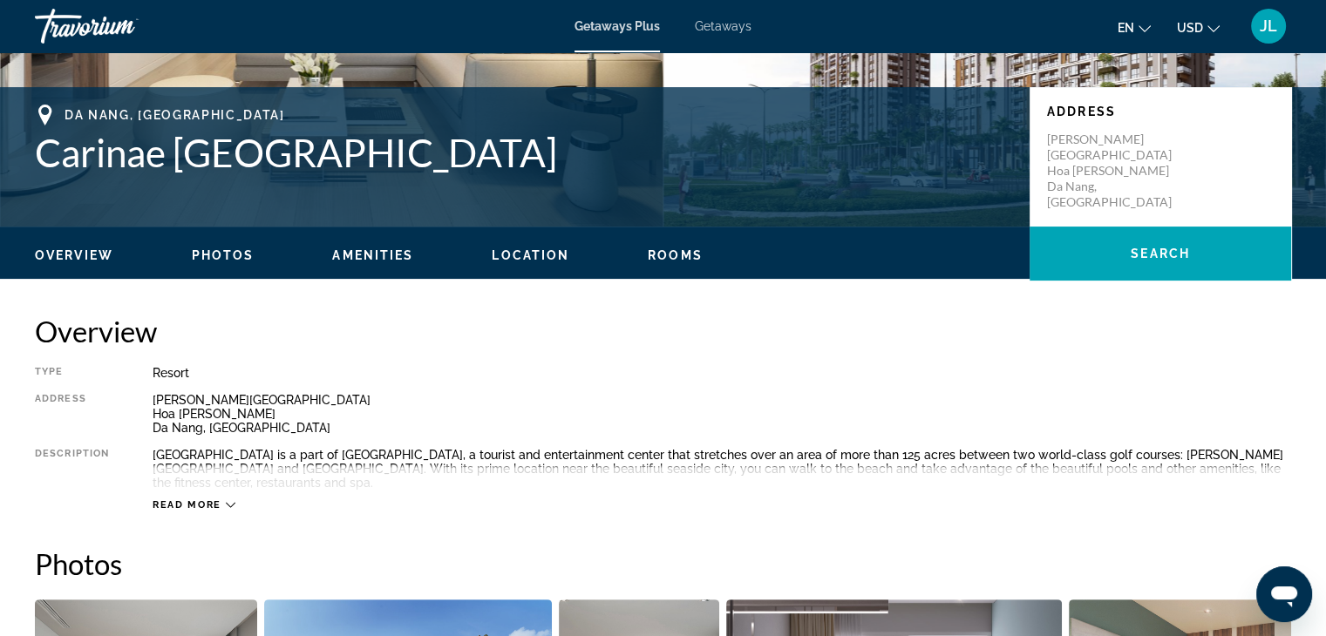
click at [236, 507] on div "Read more" at bounding box center [722, 488] width 1139 height 48
click at [214, 504] on span "Read more" at bounding box center [187, 505] width 69 height 11
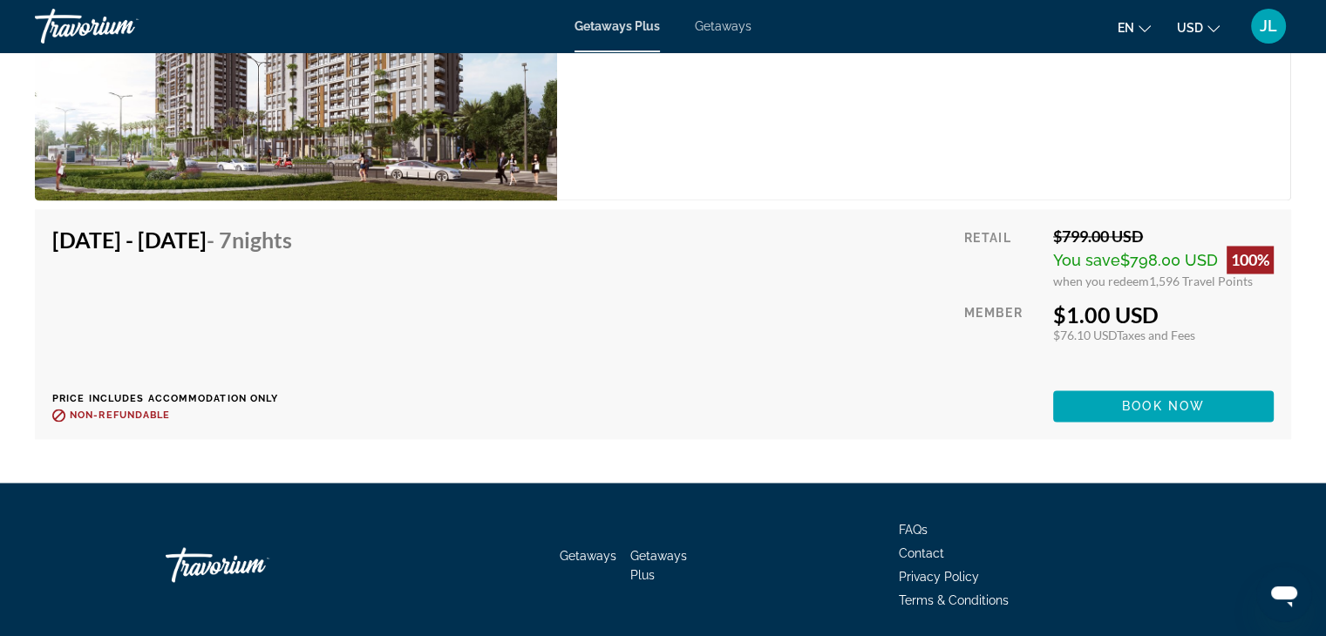
scroll to position [2894, 0]
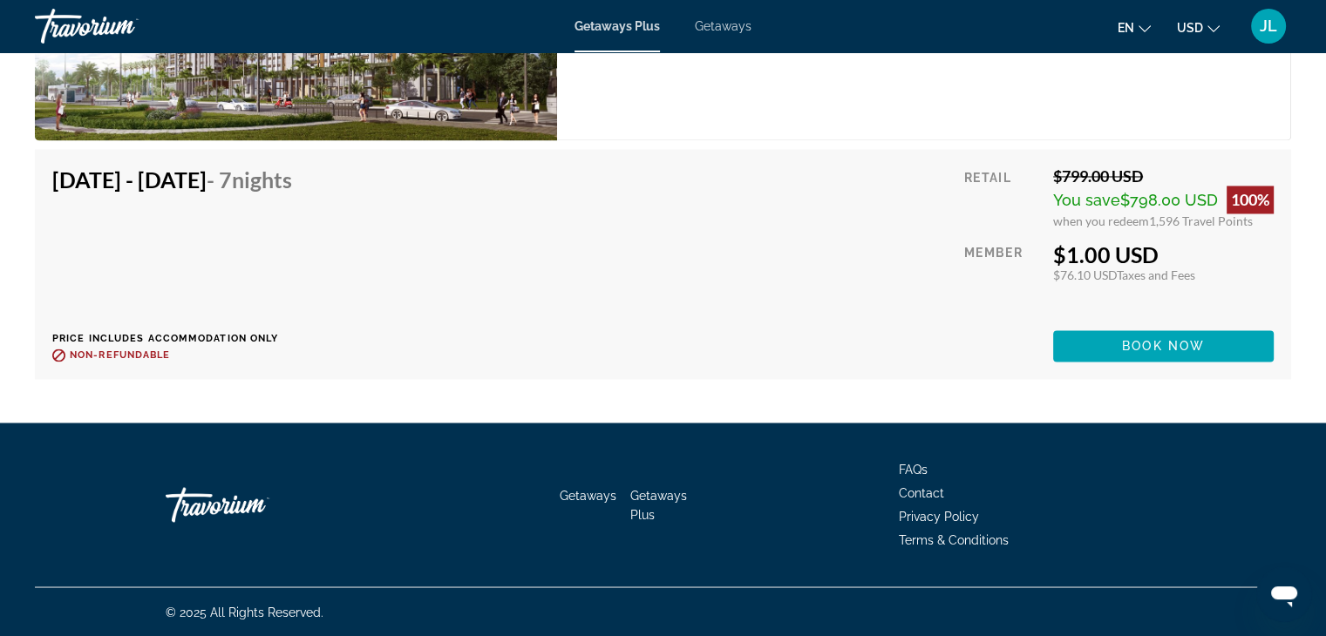
click at [881, 350] on div "[DATE] - [DATE] - 7 Nights Price includes accommodation only Refundable until :…" at bounding box center [662, 264] width 1221 height 195
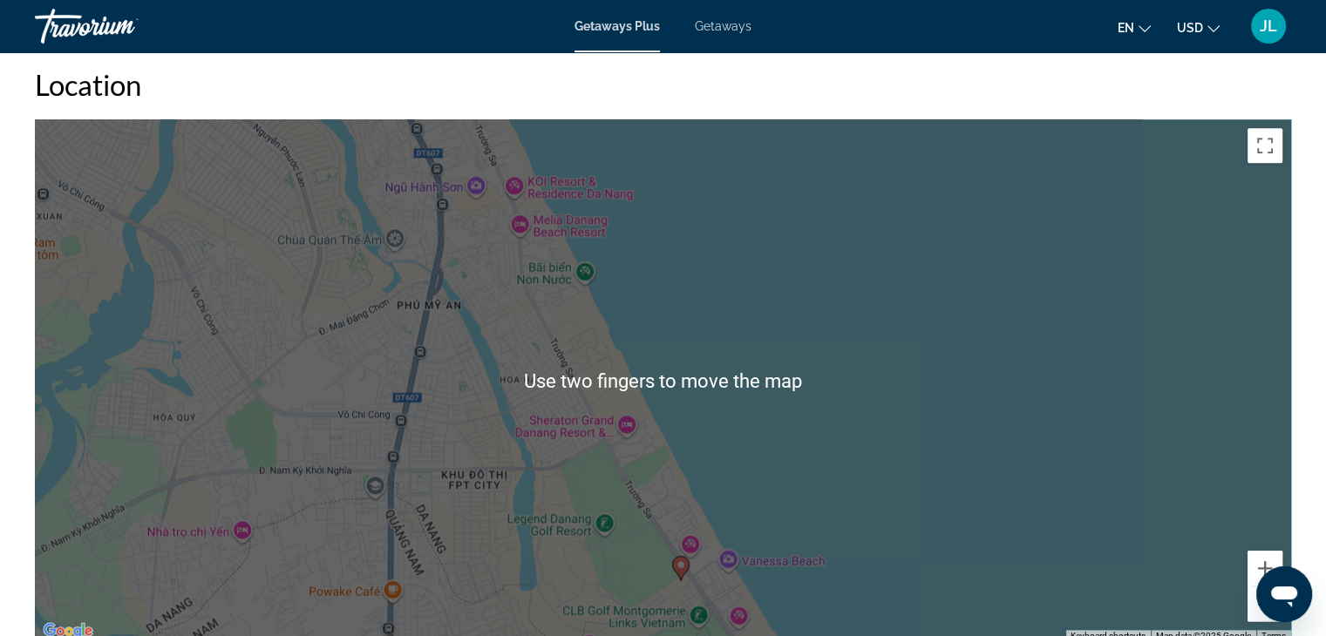
scroll to position [1901, 0]
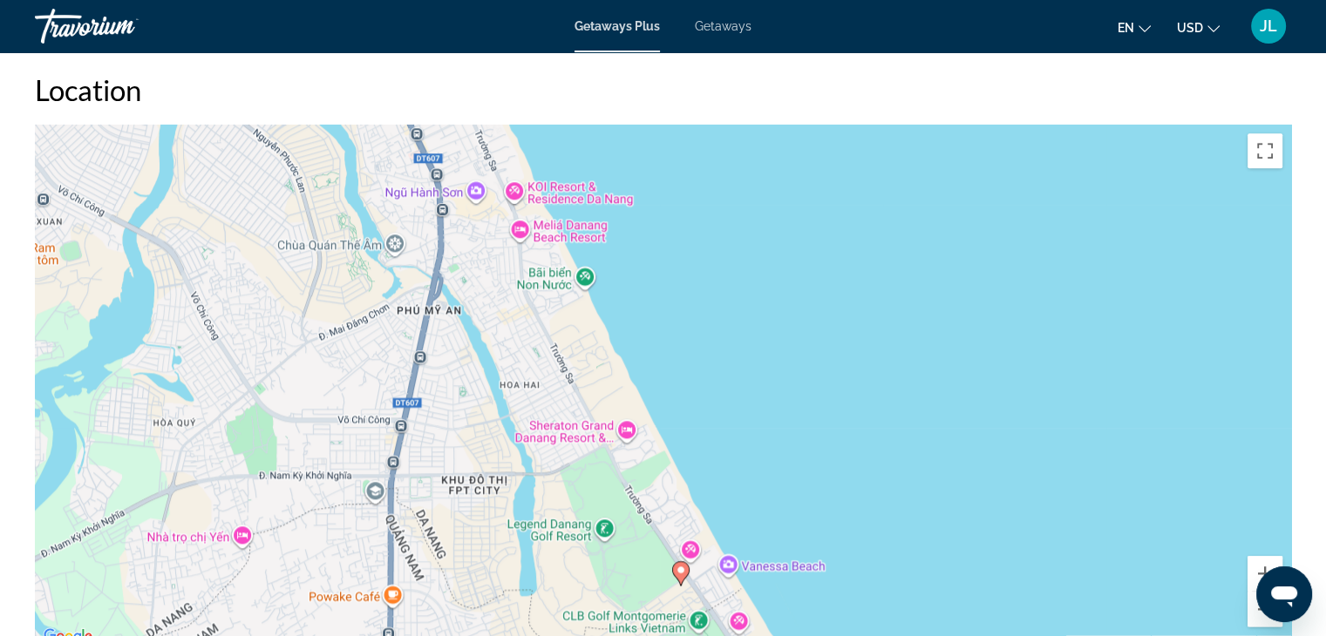
click at [833, 450] on div "To activate drag with keyboard, press Alt + Enter. Once in keyboard drag state,…" at bounding box center [663, 386] width 1256 height 523
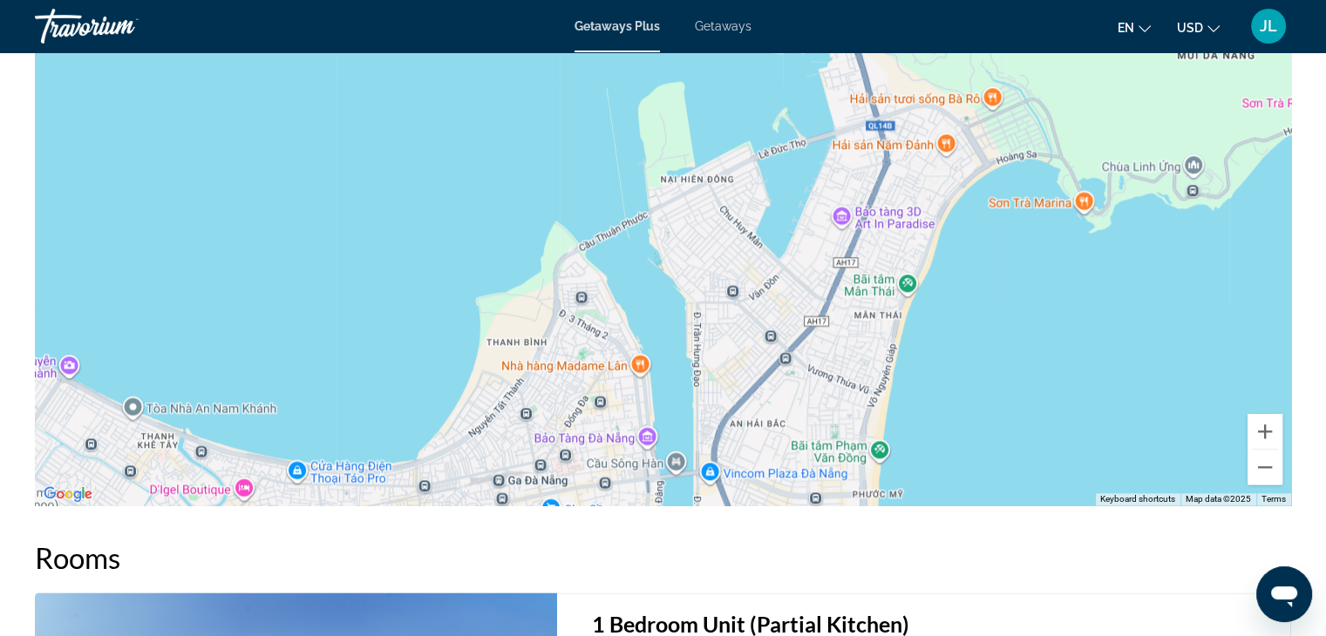
scroll to position [2044, 0]
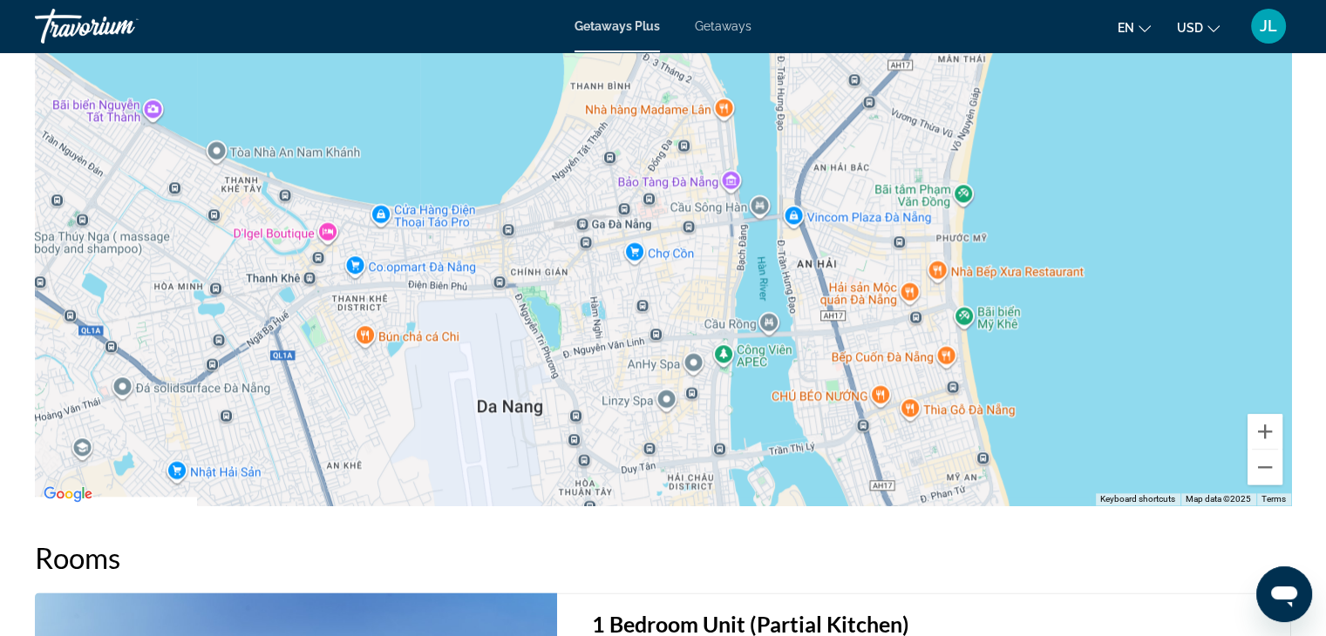
drag, startPoint x: 785, startPoint y: 367, endPoint x: 893, endPoint y: 85, distance: 301.6
click at [893, 85] on div "Main content" at bounding box center [663, 244] width 1256 height 523
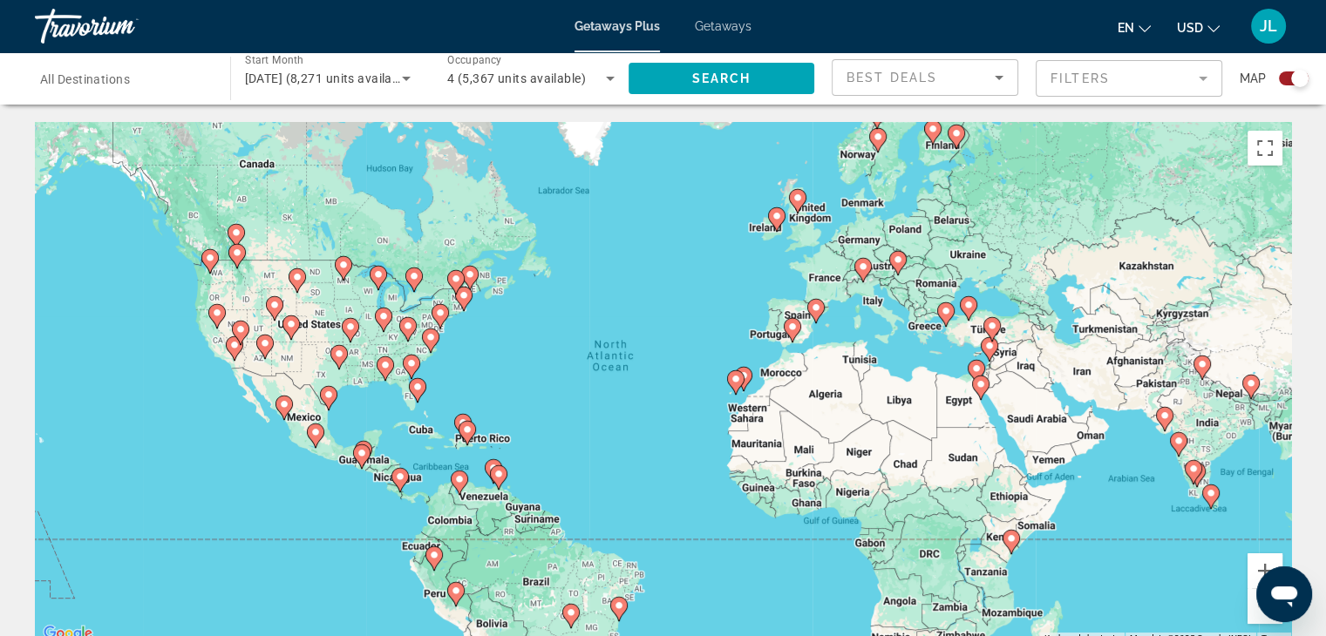
click at [747, 374] on image "Main content" at bounding box center [743, 376] width 10 height 10
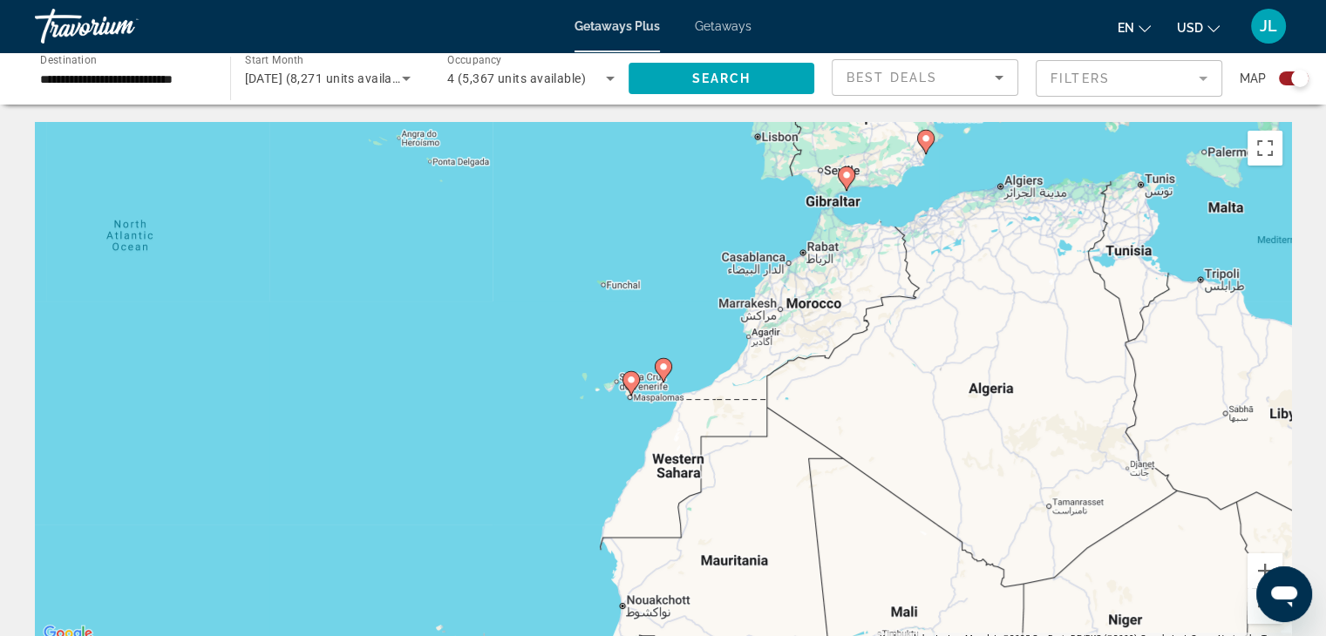
click at [663, 368] on image "Main content" at bounding box center [663, 367] width 10 height 10
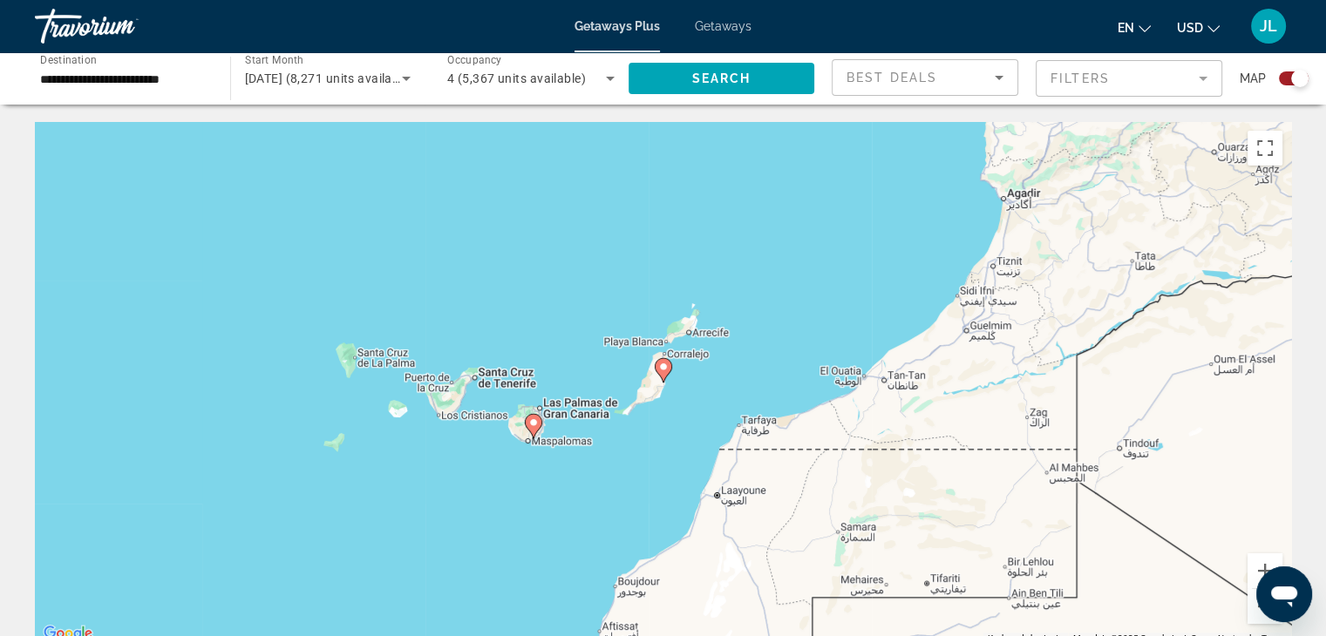
click at [663, 366] on image "Main content" at bounding box center [663, 367] width 10 height 10
type input "**********"
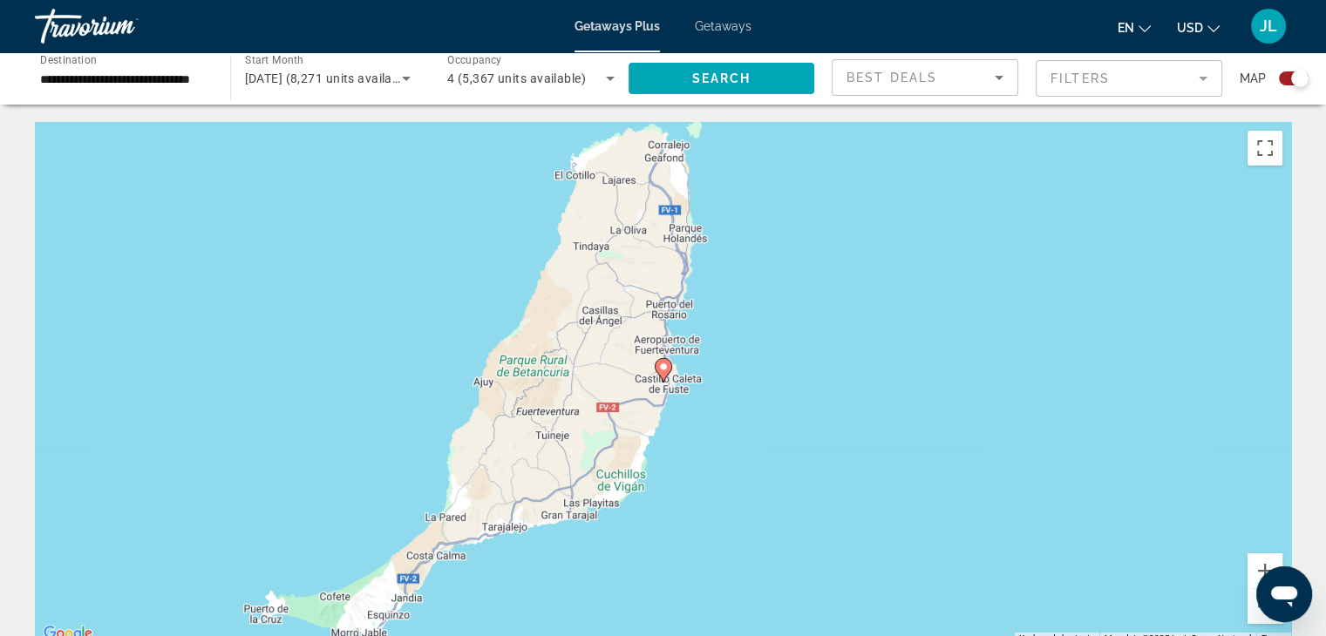
click at [663, 366] on image "Main content" at bounding box center [663, 367] width 10 height 10
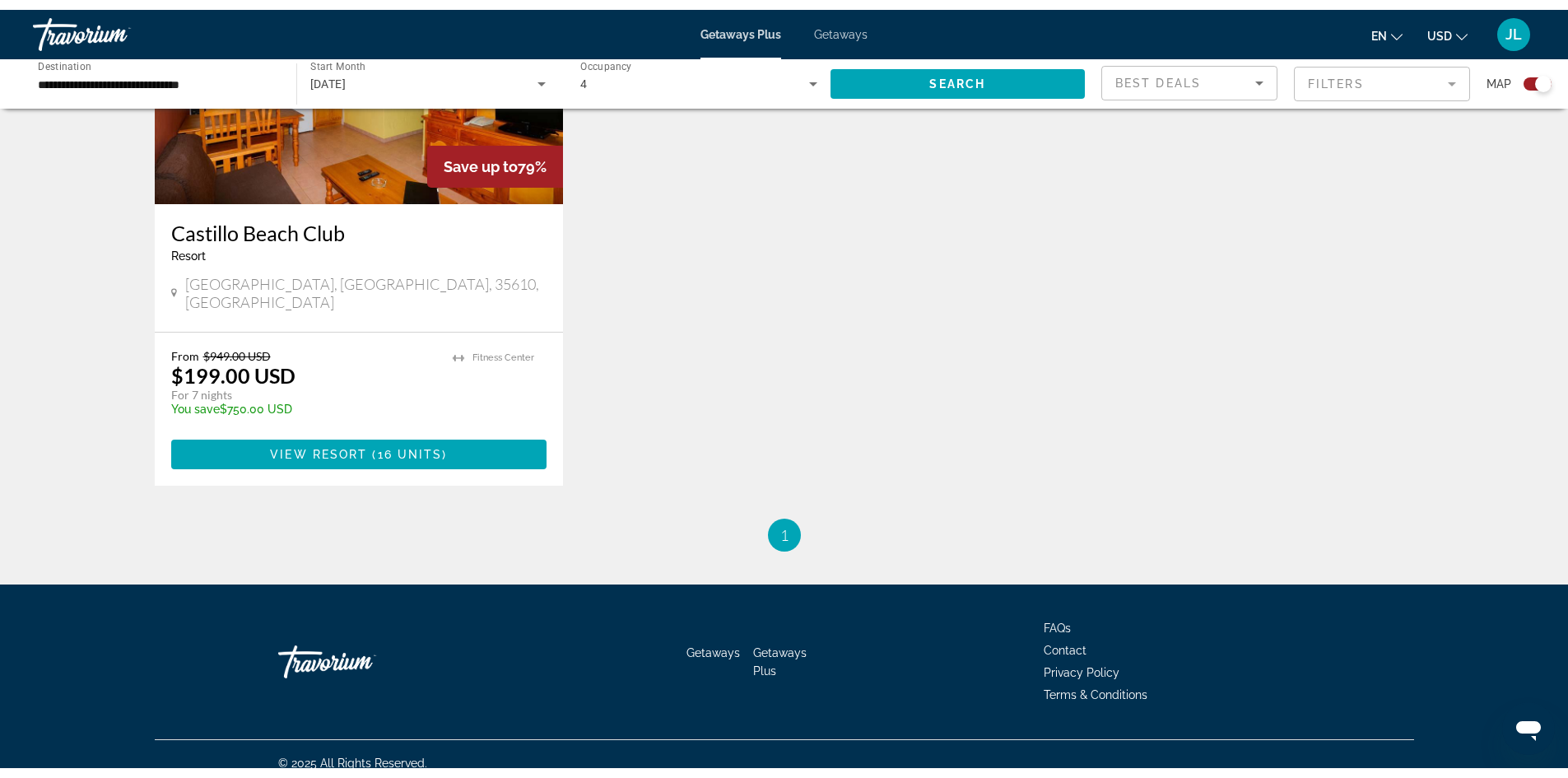
scroll to position [717, 0]
